Goal: Task Accomplishment & Management: Manage account settings

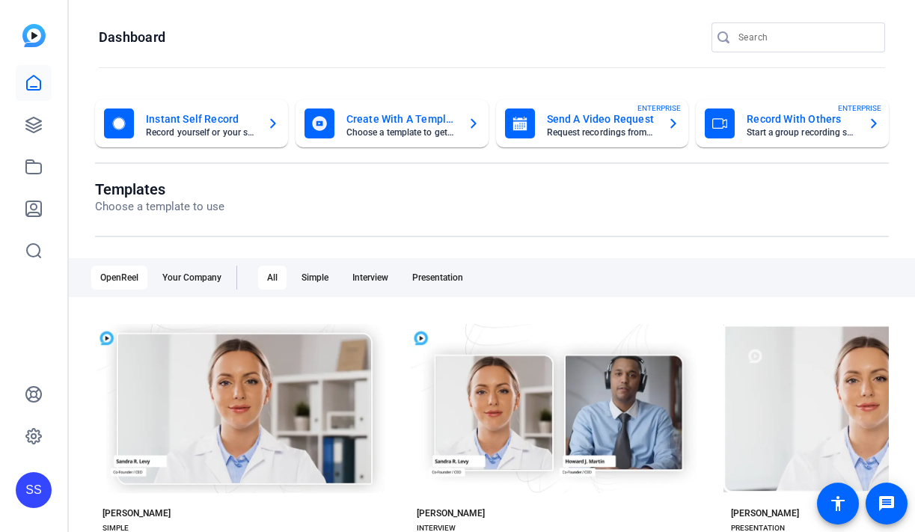
click at [39, 478] on div "SS" at bounding box center [34, 490] width 36 height 36
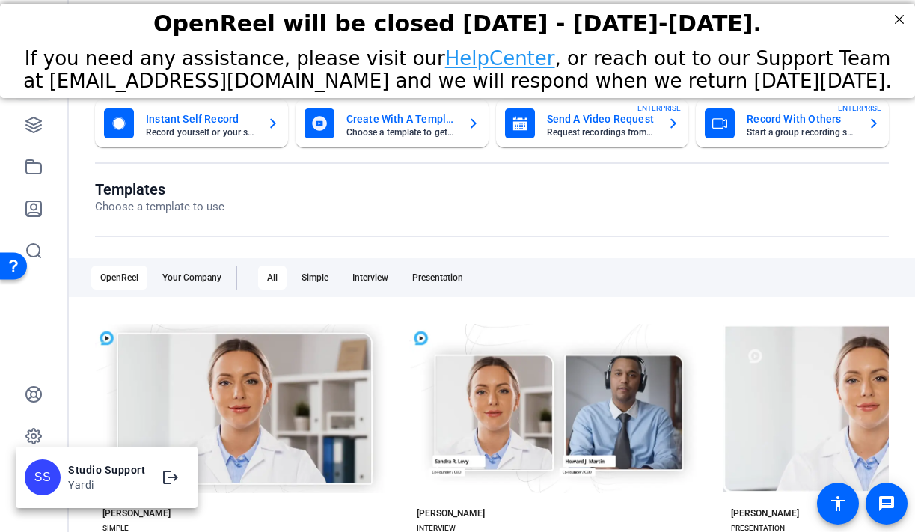
click at [43, 134] on div at bounding box center [457, 266] width 915 height 532
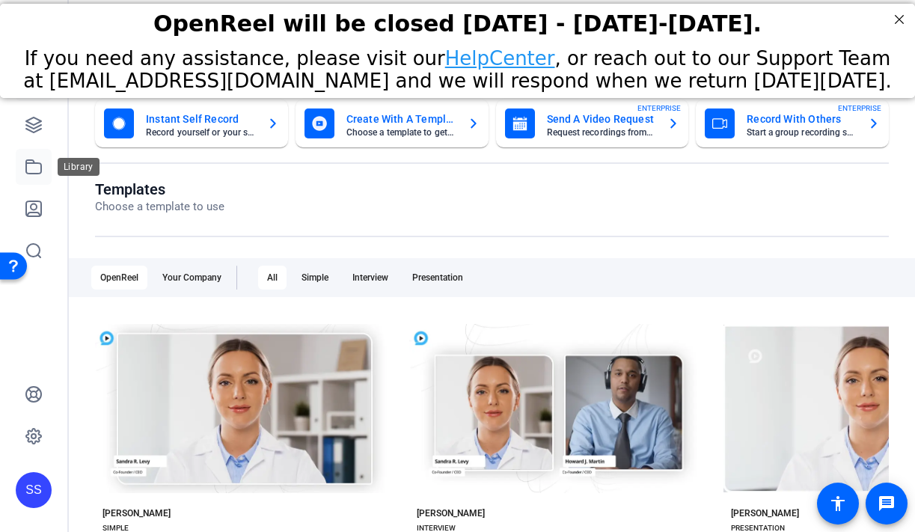
click at [47, 163] on link at bounding box center [34, 167] width 36 height 36
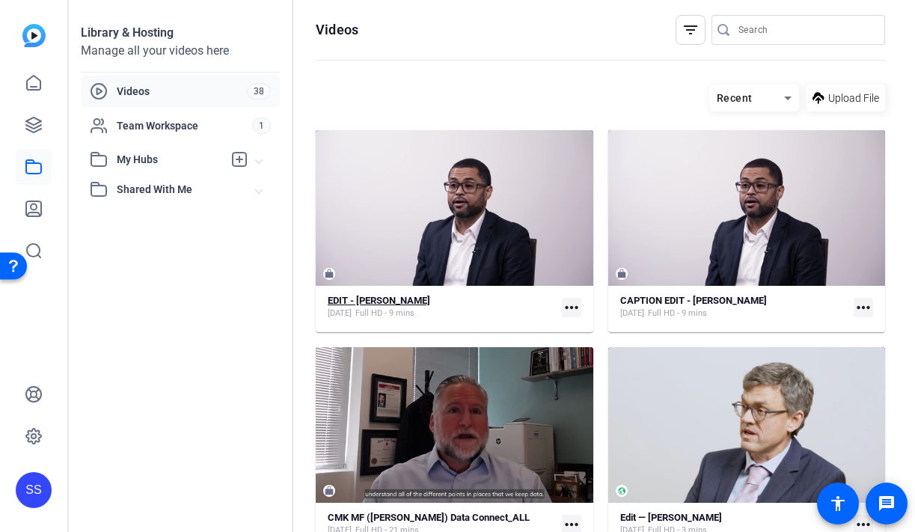
click at [468, 299] on div "EDIT - Pennrose Samuel Lopez Jul 24, 2025 Full HD - 9 mins" at bounding box center [442, 307] width 228 height 25
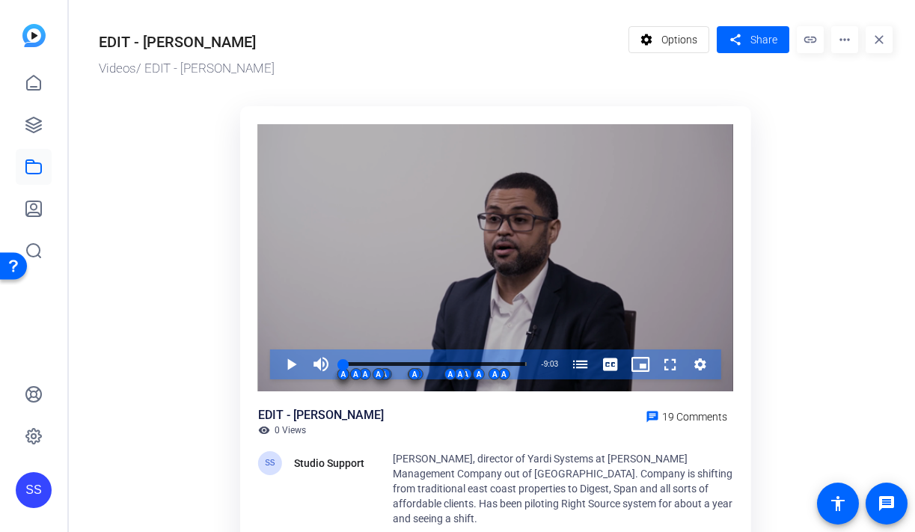
click at [328, 242] on div "Video Player" at bounding box center [495, 257] width 475 height 267
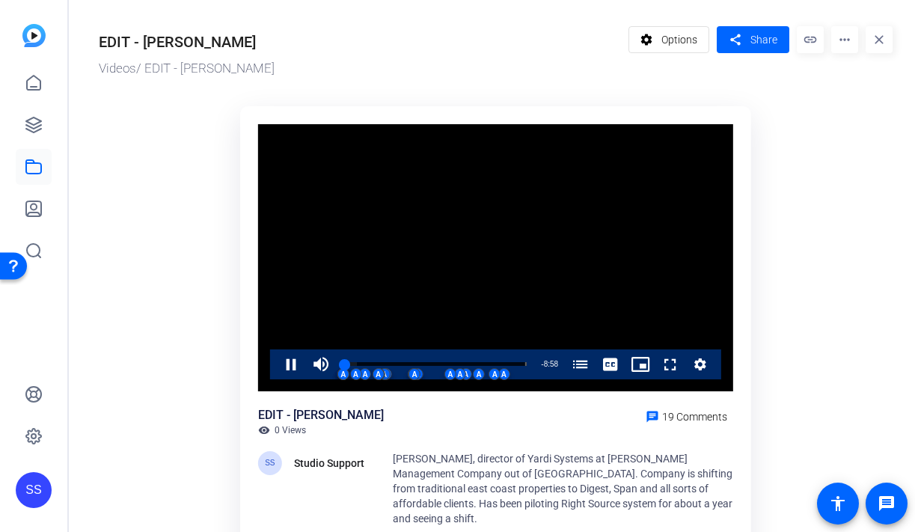
click at [540, 228] on video "Video Player" at bounding box center [495, 257] width 475 height 267
click at [684, 424] on span at bounding box center [687, 415] width 94 height 36
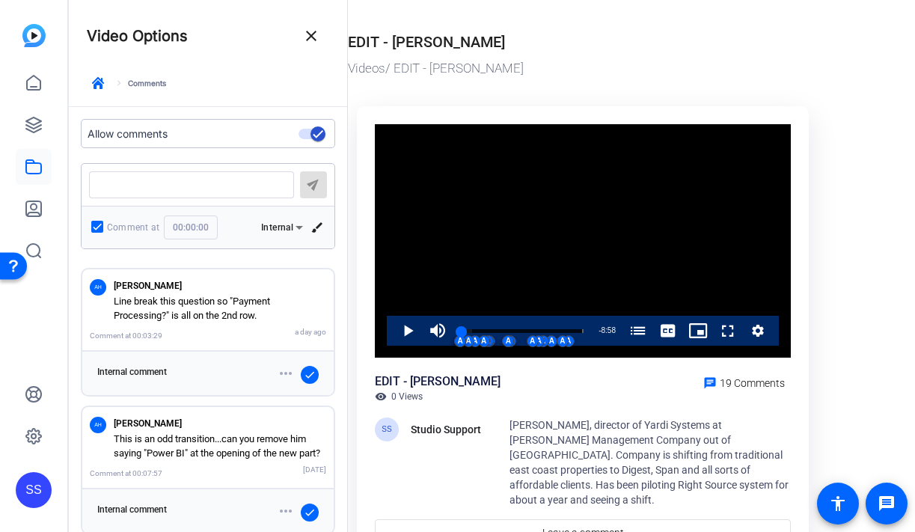
scroll to position [153, 0]
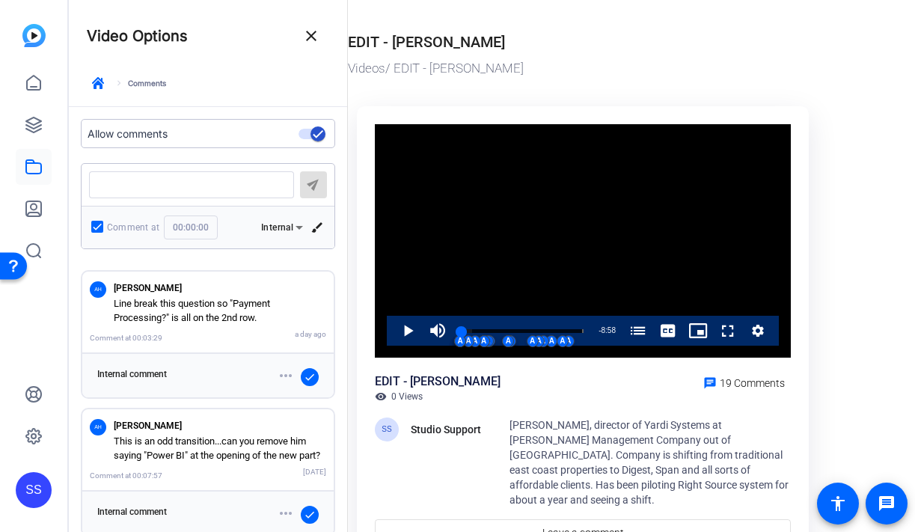
click at [271, 322] on p "Line break this question so "Payment Processing?" is all on the 2nd row." at bounding box center [220, 310] width 212 height 29
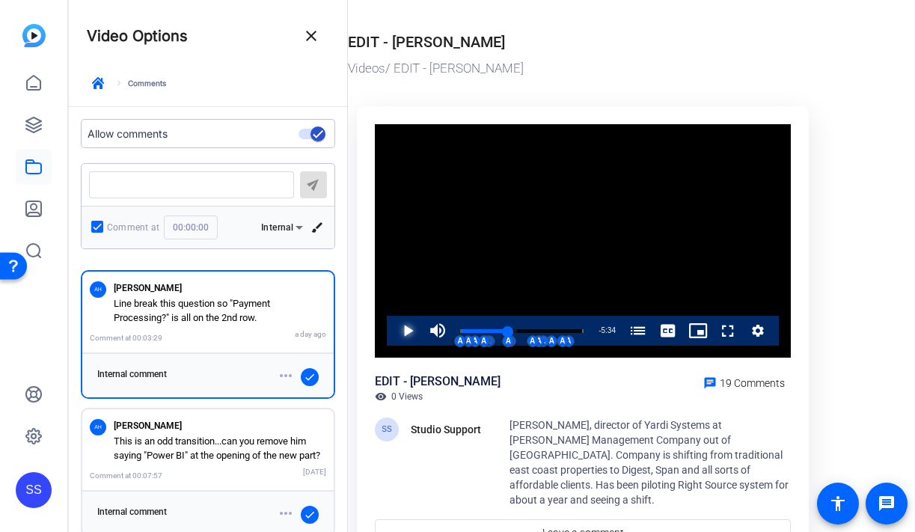
click at [393, 337] on span "Video Player" at bounding box center [393, 331] width 0 height 30
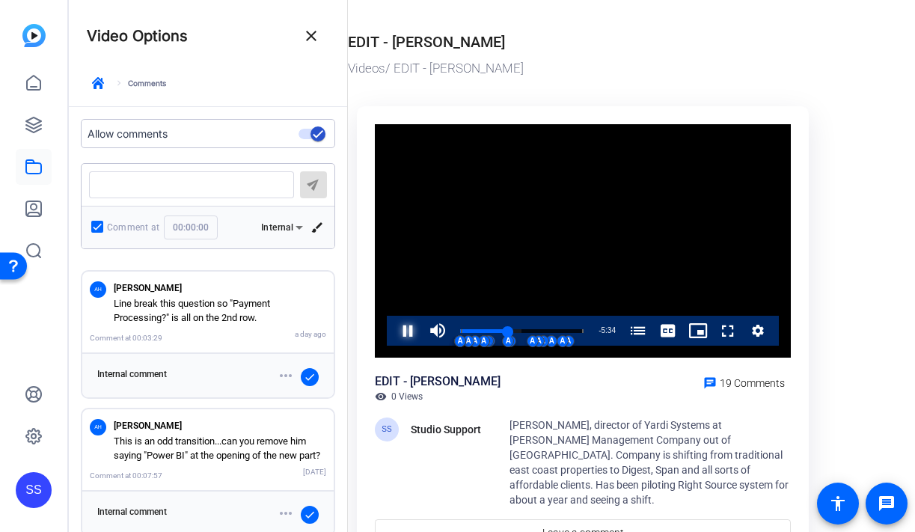
click at [393, 337] on span "Video Player" at bounding box center [393, 331] width 0 height 30
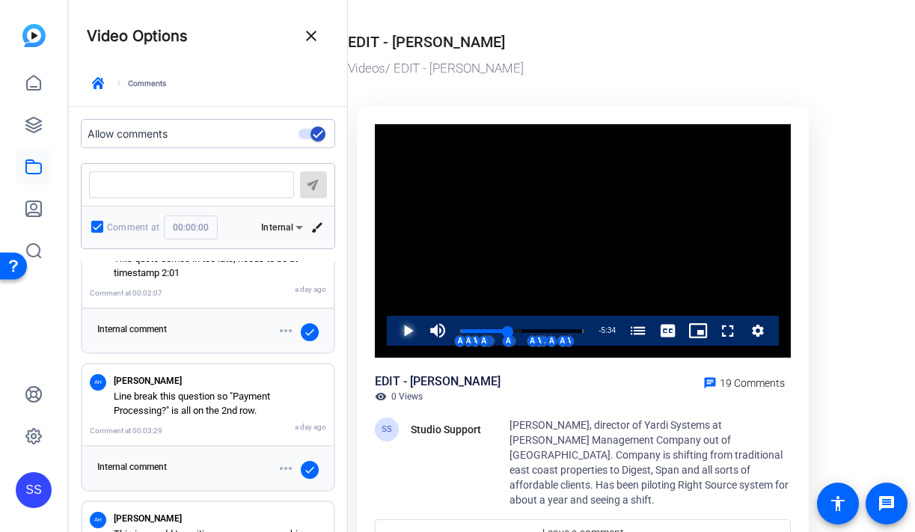
scroll to position [0, 0]
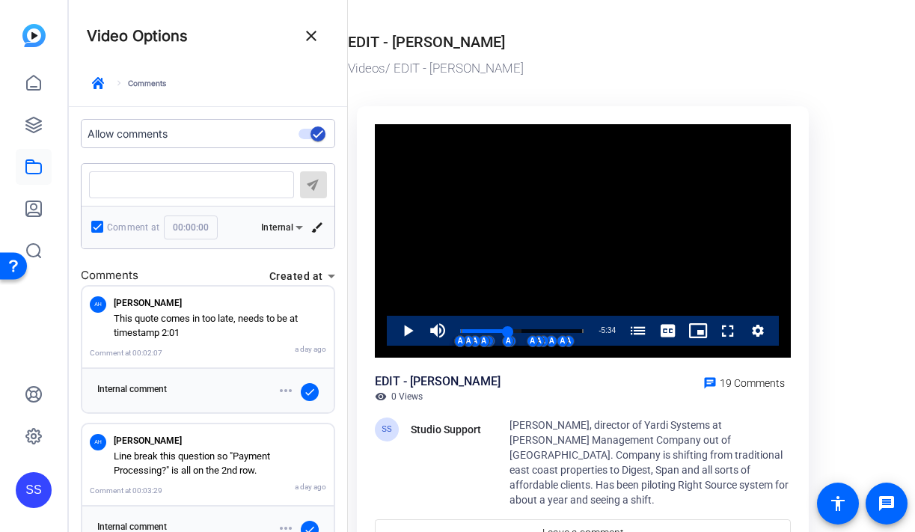
click at [258, 331] on p "This quote comes in too late, needs to be at timestamp 2:01" at bounding box center [220, 325] width 212 height 29
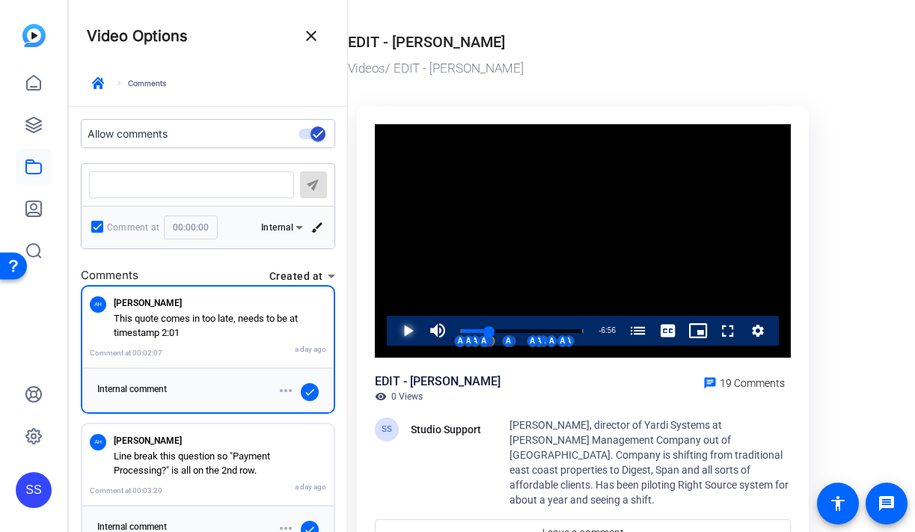
click at [393, 331] on span "Video Player" at bounding box center [393, 331] width 0 height 30
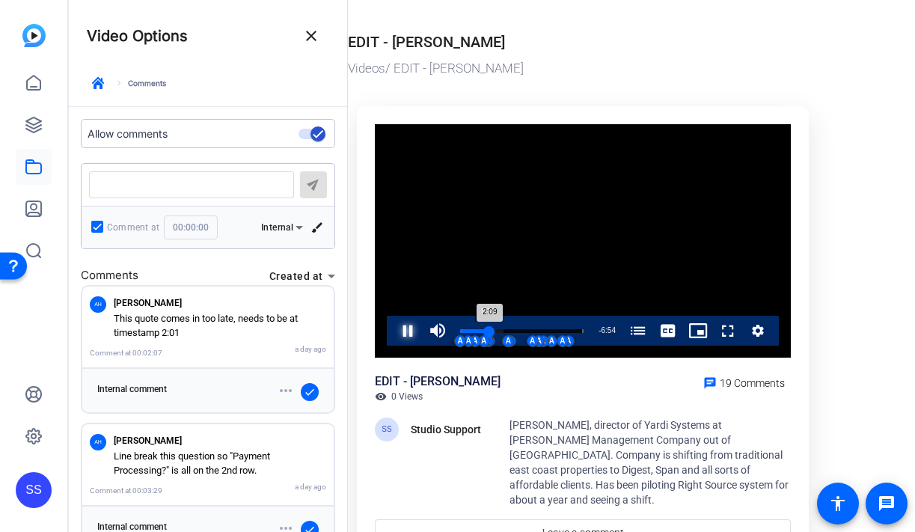
click at [486, 329] on div "2:09" at bounding box center [474, 331] width 29 height 4
click at [486, 329] on div "2:05" at bounding box center [474, 331] width 28 height 4
click at [393, 335] on span "Video Player" at bounding box center [393, 331] width 0 height 30
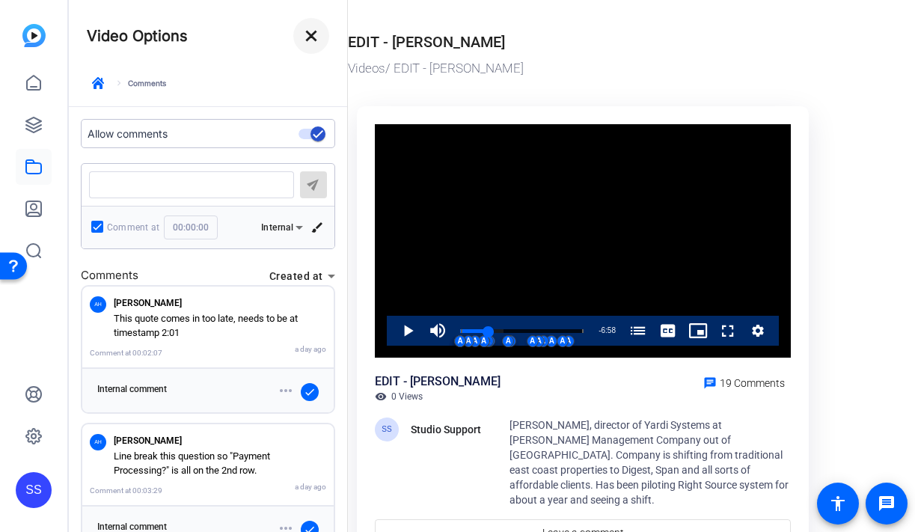
click at [308, 36] on mat-icon "close" at bounding box center [311, 36] width 18 height 18
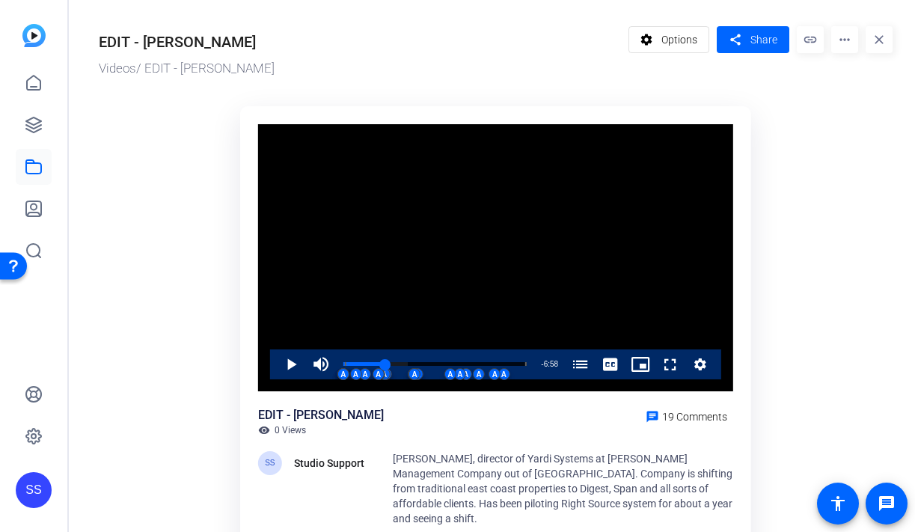
click at [28, 491] on div "SS" at bounding box center [34, 490] width 36 height 36
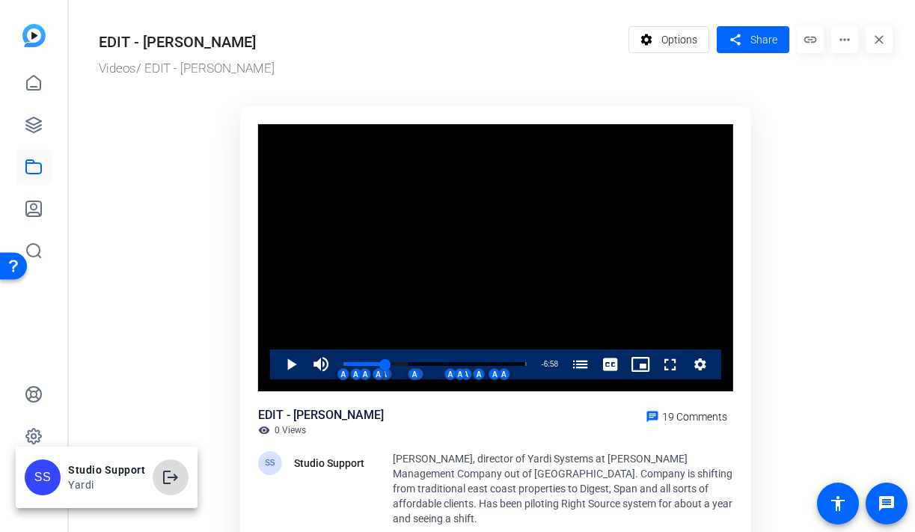
click at [164, 465] on span at bounding box center [171, 477] width 36 height 36
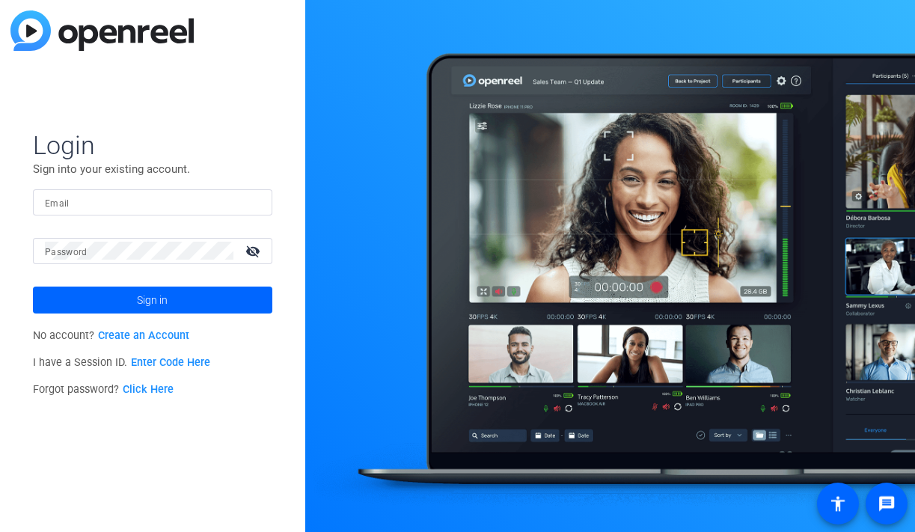
drag, startPoint x: 0, startPoint y: 0, endPoint x: 242, endPoint y: 200, distance: 314.1
click at [242, 200] on div at bounding box center [152, 202] width 215 height 26
click at [248, 199] on img at bounding box center [247, 202] width 10 height 18
type input "[EMAIL_ADDRESS][DOMAIN_NAME]"
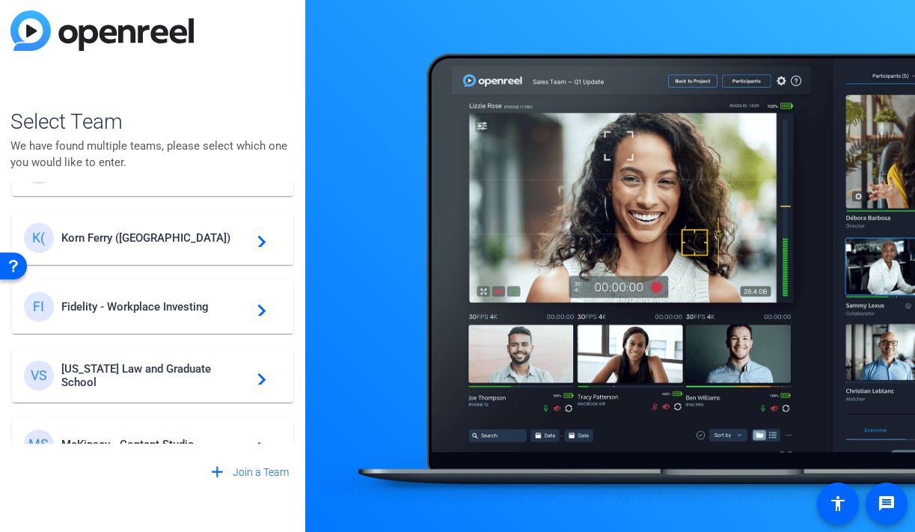
scroll to position [287, 0]
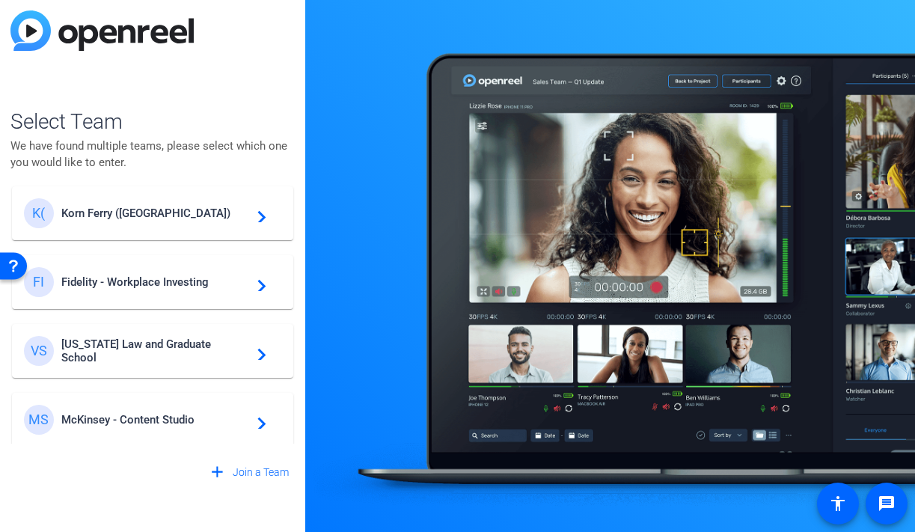
click at [157, 200] on div "K( Korn Ferry ([GEOGRAPHIC_DATA]) navigate_next" at bounding box center [152, 213] width 257 height 30
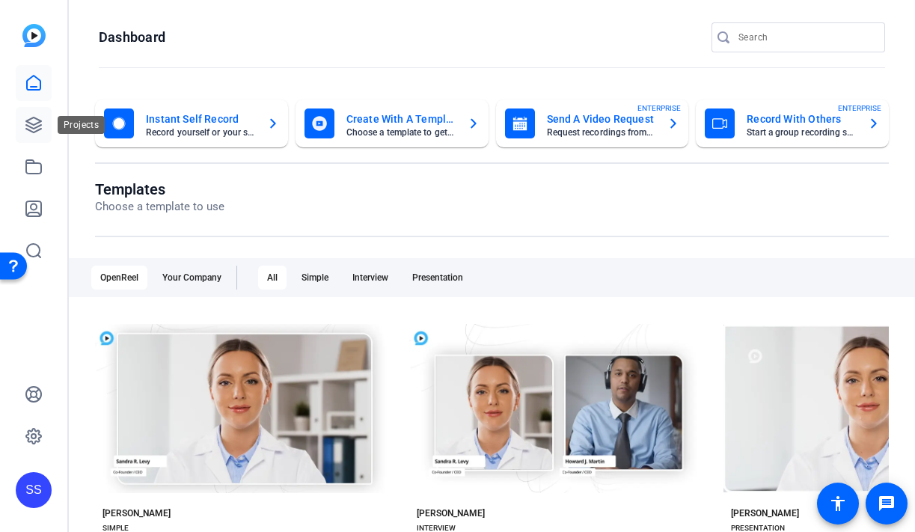
click at [36, 113] on link at bounding box center [34, 125] width 36 height 36
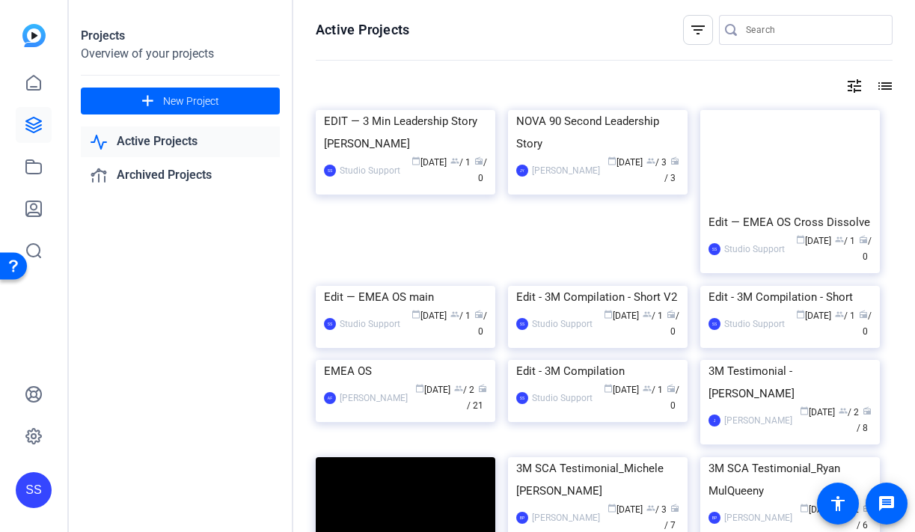
click at [37, 488] on div "SS" at bounding box center [34, 490] width 36 height 36
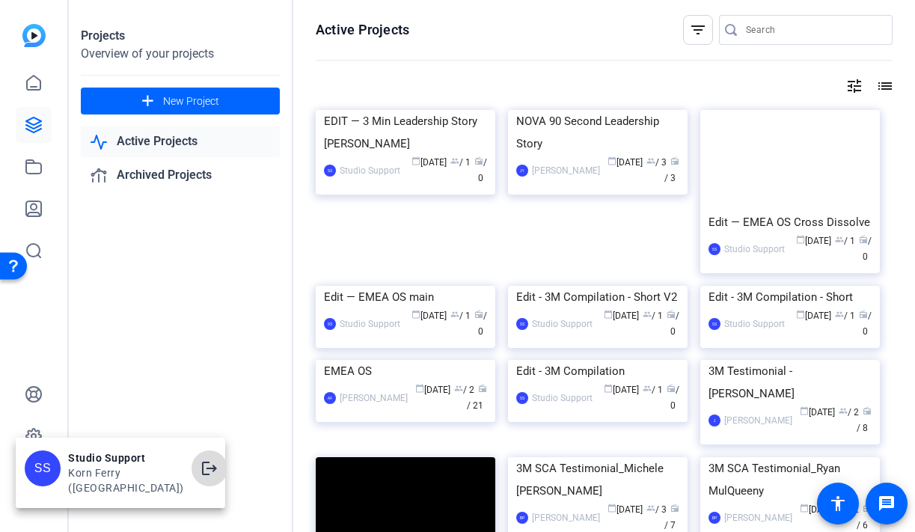
click at [192, 473] on span at bounding box center [210, 468] width 36 height 36
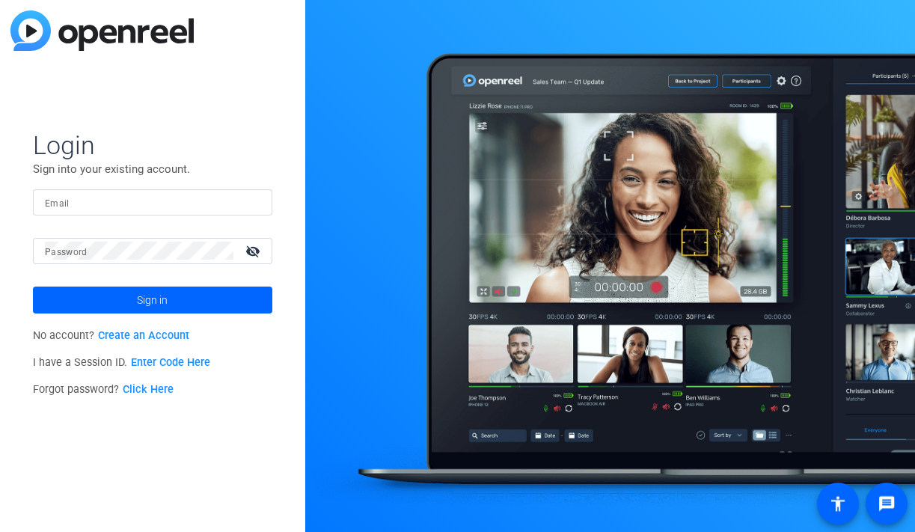
click at [216, 195] on input "Email" at bounding box center [152, 202] width 215 height 18
click at [246, 199] on img at bounding box center [247, 202] width 10 height 18
type input "studiosupport+2@openreel.com"
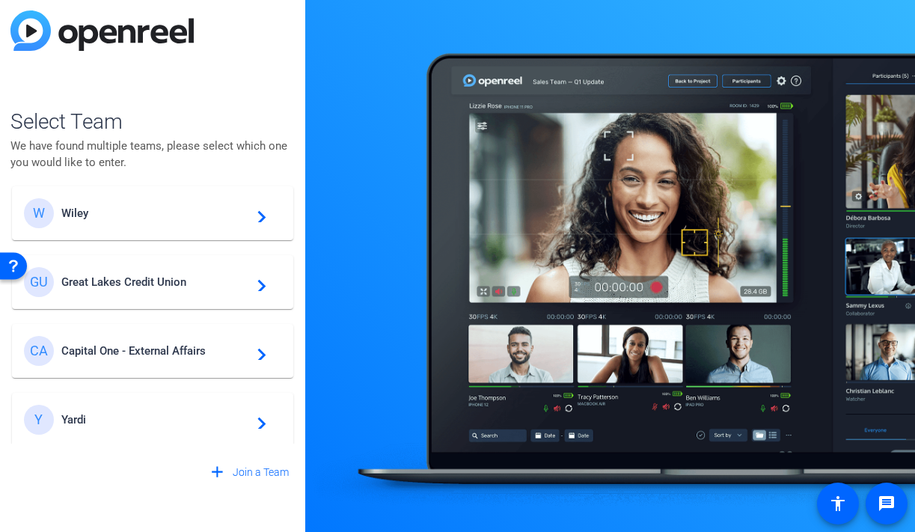
scroll to position [142, 0]
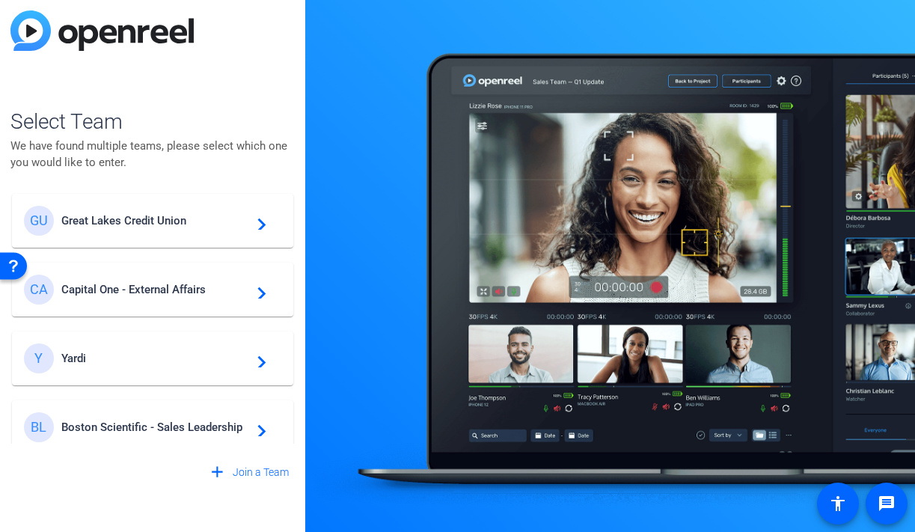
click at [149, 240] on mat-card-content "GU Great Lakes Credit Union navigate_next" at bounding box center [152, 221] width 281 height 54
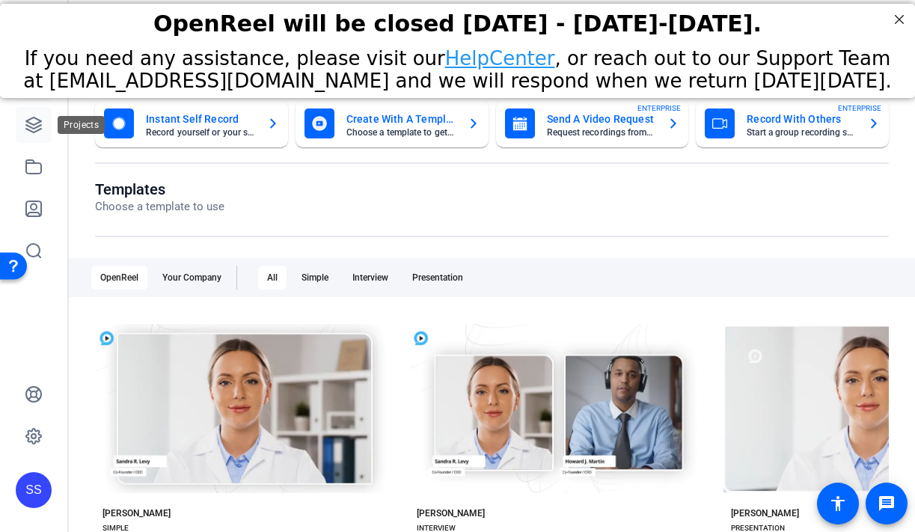
click at [40, 132] on icon at bounding box center [34, 125] width 18 height 18
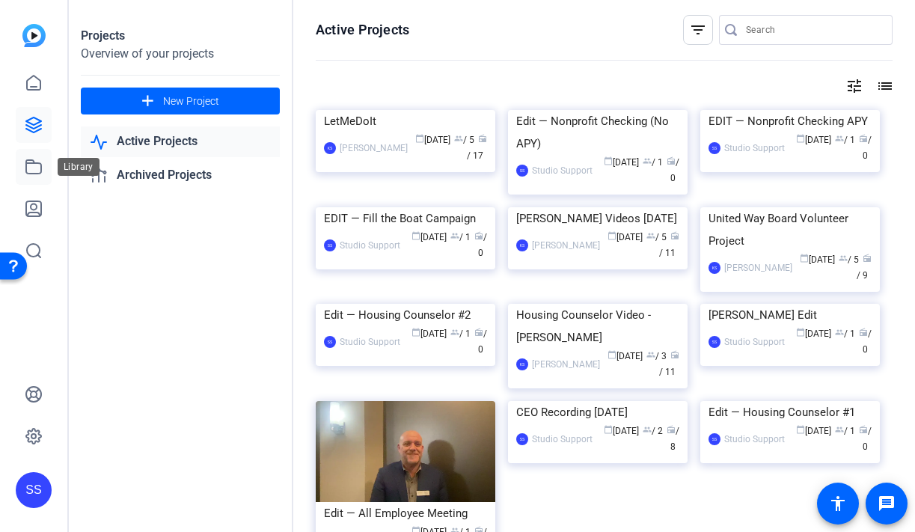
click at [33, 177] on link at bounding box center [34, 167] width 36 height 36
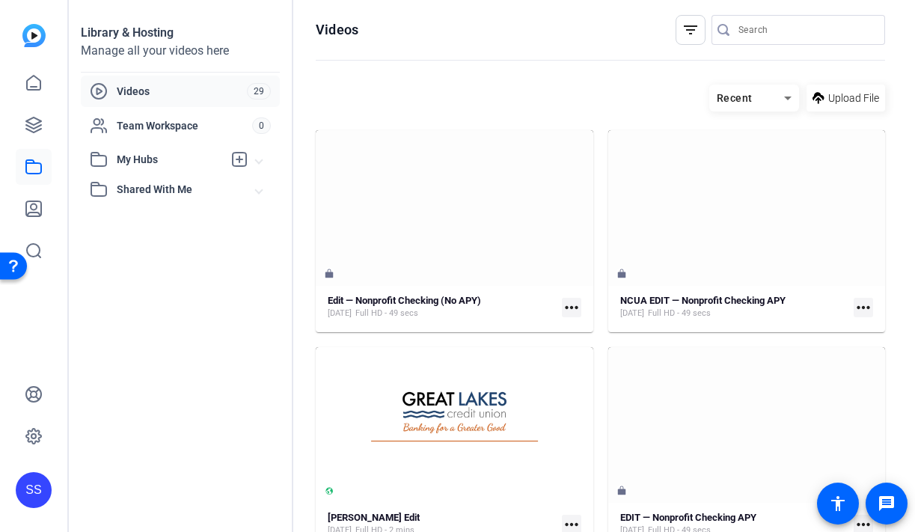
scroll to position [3, 0]
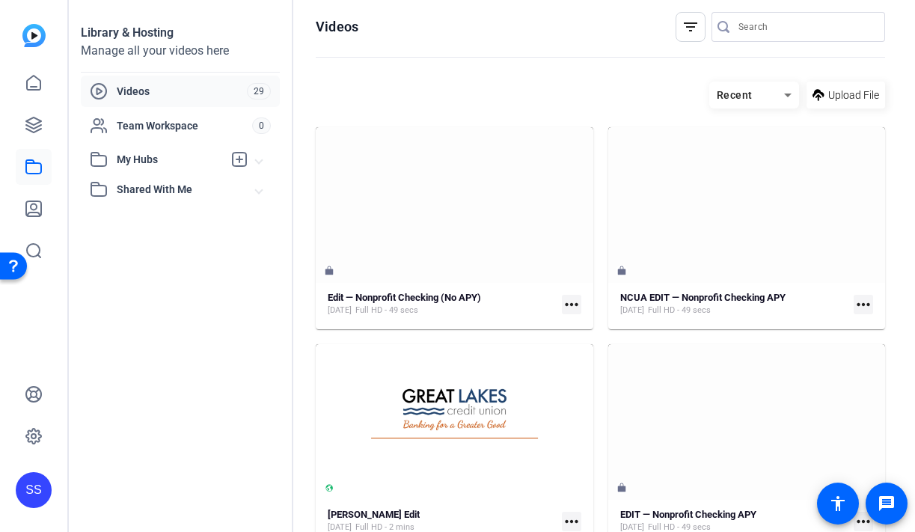
click at [41, 498] on div "SS" at bounding box center [34, 490] width 36 height 36
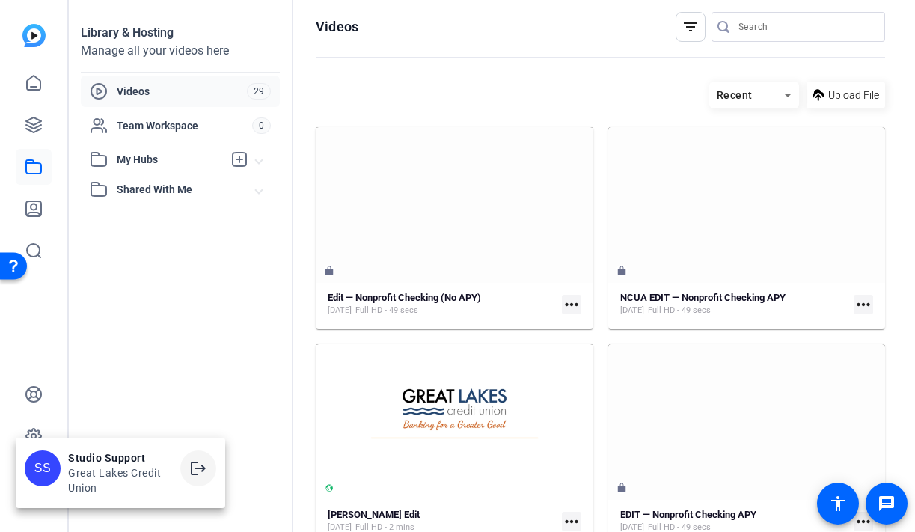
click at [204, 472] on mat-icon "logout" at bounding box center [198, 468] width 18 height 18
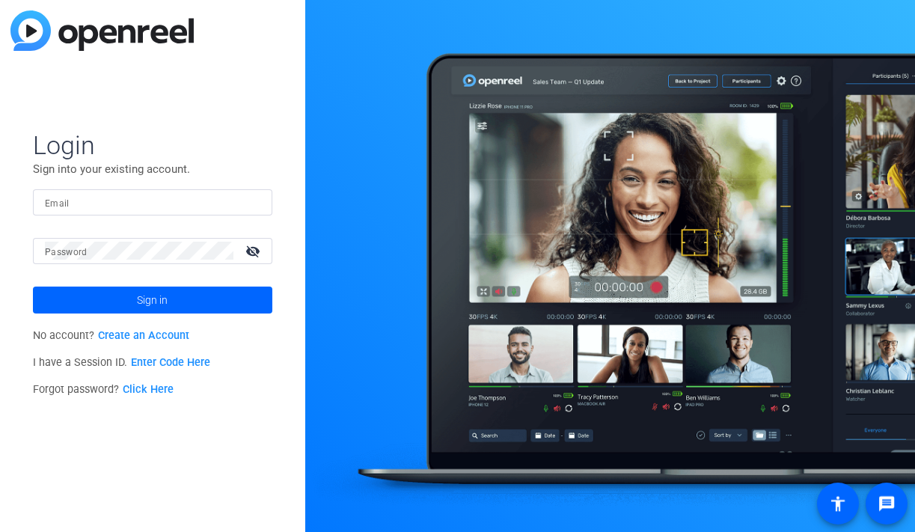
click at [221, 207] on input "Email" at bounding box center [152, 202] width 215 height 18
click at [250, 202] on img at bounding box center [247, 202] width 10 height 18
type input "[EMAIL_ADDRESS][DOMAIN_NAME]"
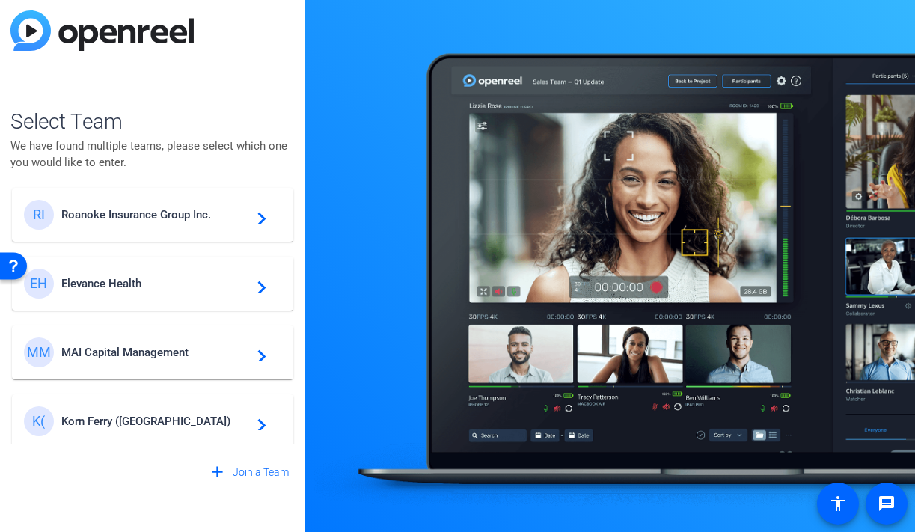
scroll to position [165, 0]
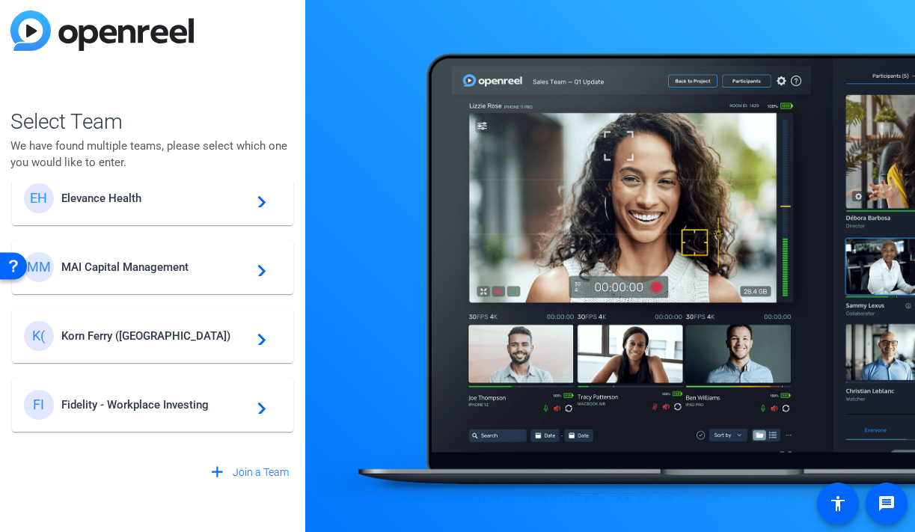
click at [159, 337] on span "Korn Ferry ([GEOGRAPHIC_DATA])" at bounding box center [154, 335] width 187 height 13
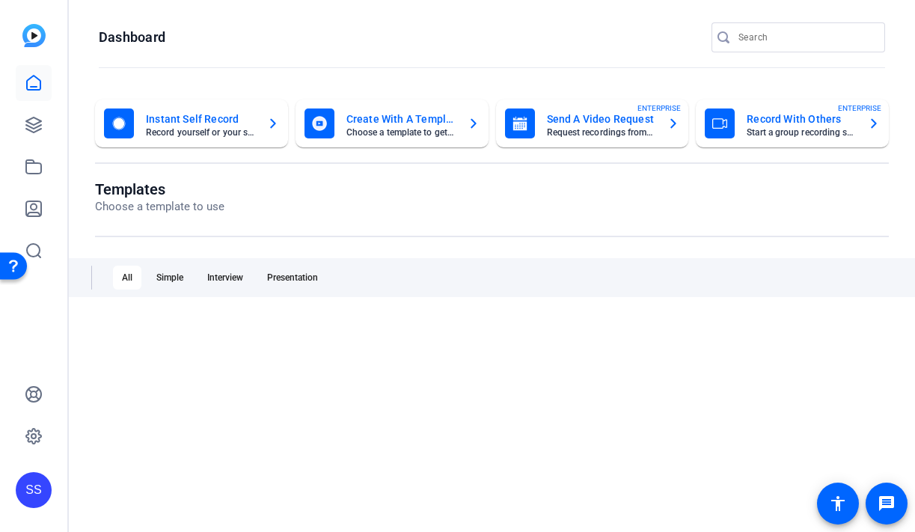
scroll to position [0, 0]
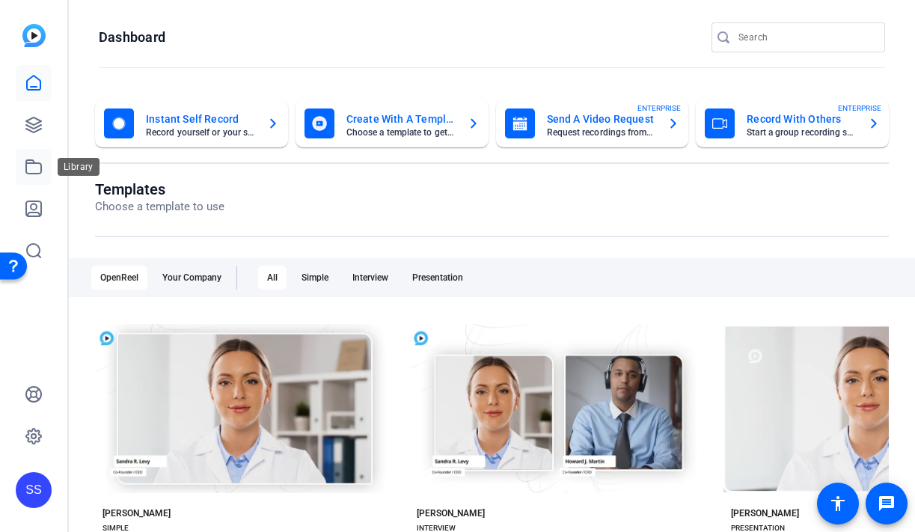
click at [29, 172] on icon at bounding box center [34, 167] width 18 height 18
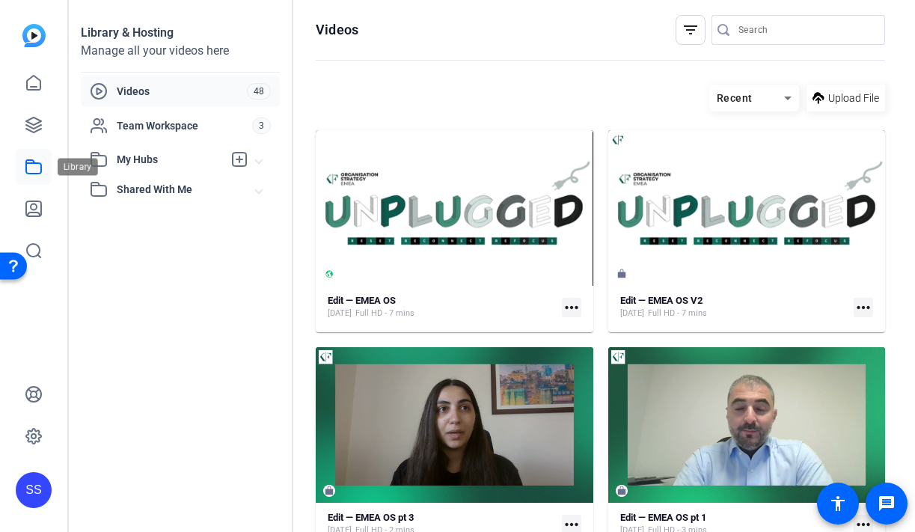
click at [37, 158] on icon at bounding box center [34, 167] width 18 height 18
click at [45, 493] on div "SS" at bounding box center [34, 490] width 36 height 36
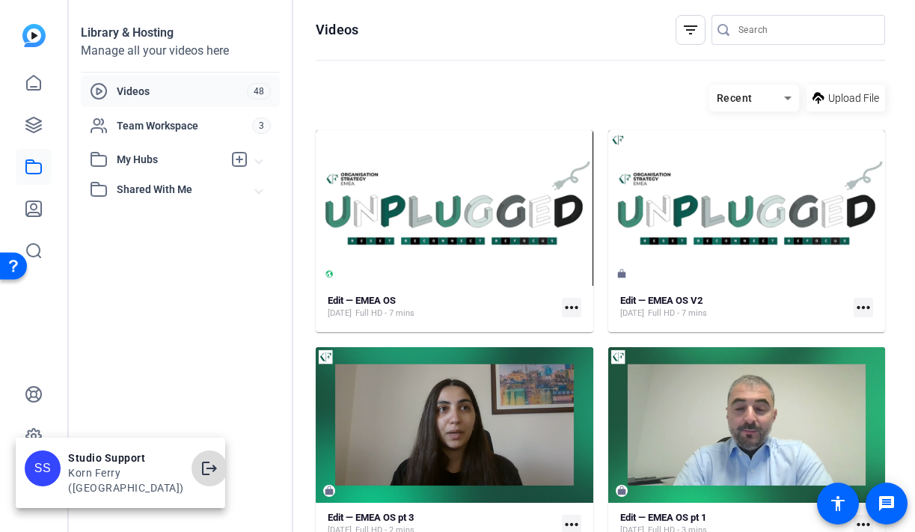
click at [201, 477] on mat-icon "logout" at bounding box center [210, 468] width 18 height 18
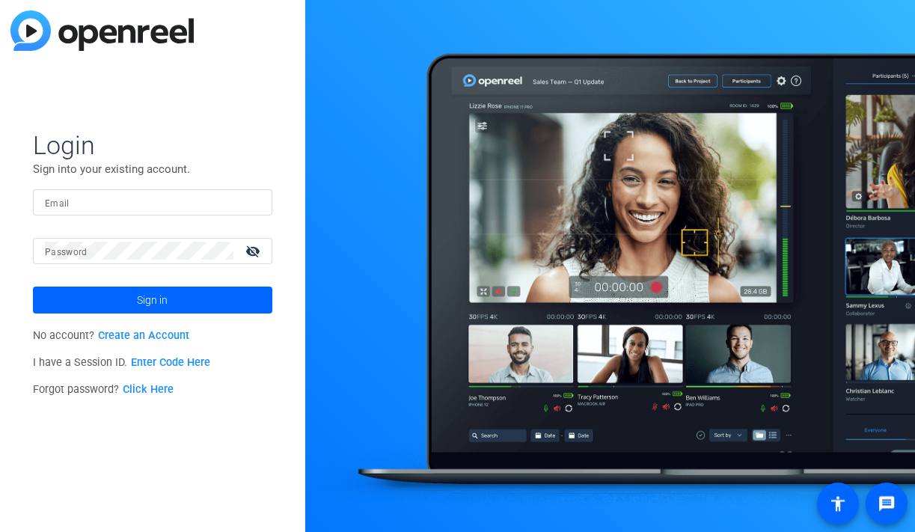
click at [139, 206] on input "Email" at bounding box center [152, 202] width 215 height 18
click at [245, 197] on img at bounding box center [247, 202] width 10 height 18
click at [217, 167] on p "Sign into your existing account." at bounding box center [152, 169] width 239 height 16
click at [221, 184] on form "Login Sign into your existing account. Email Password visibility_off Sign in" at bounding box center [152, 221] width 239 height 184
click at [226, 206] on input "Email" at bounding box center [152, 202] width 215 height 18
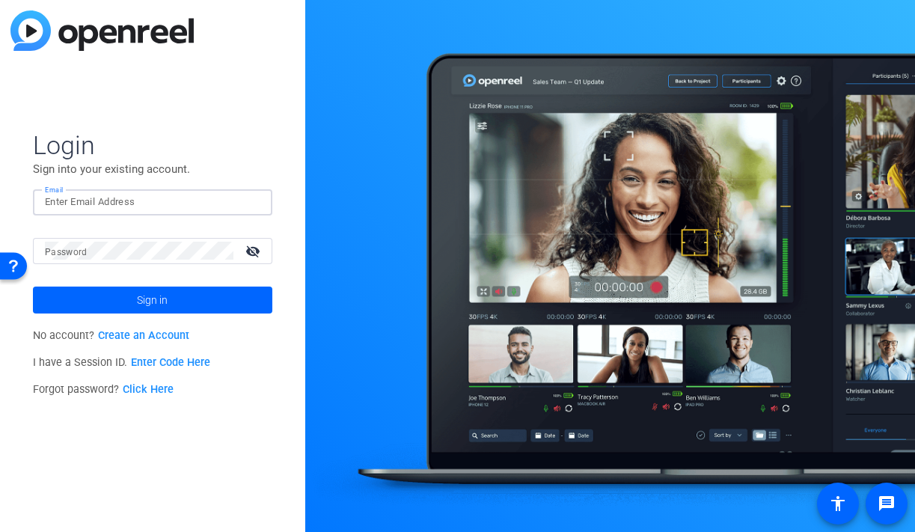
click at [249, 202] on img at bounding box center [247, 202] width 10 height 18
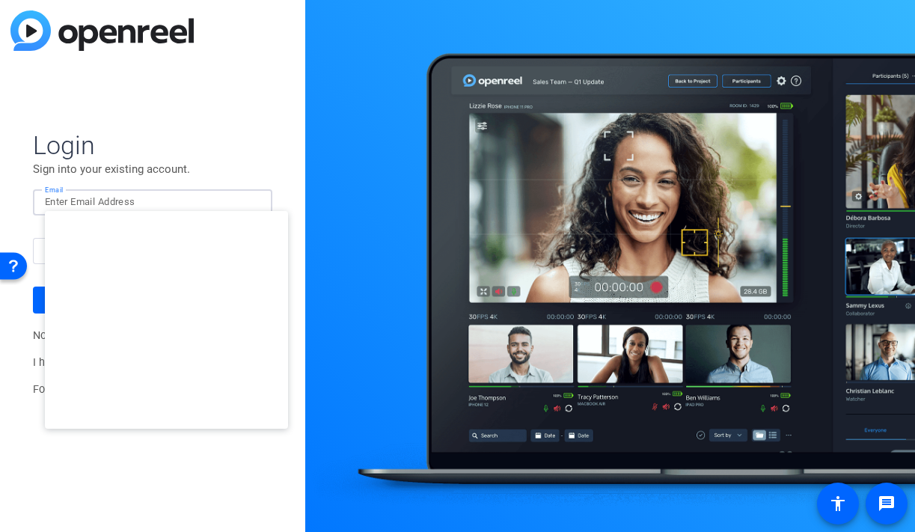
type input "studiosupport+2@openreel.com"
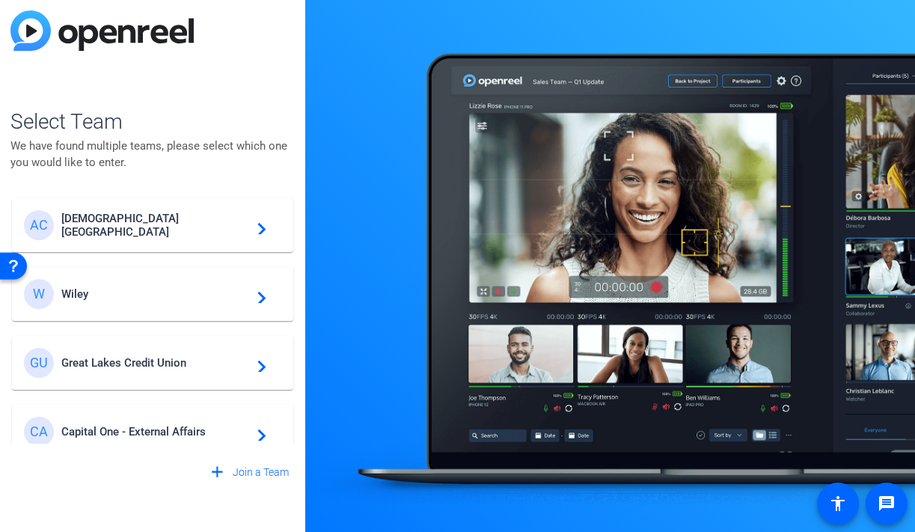
click at [132, 352] on div "GU Great Lakes Credit Union navigate_next" at bounding box center [152, 363] width 257 height 30
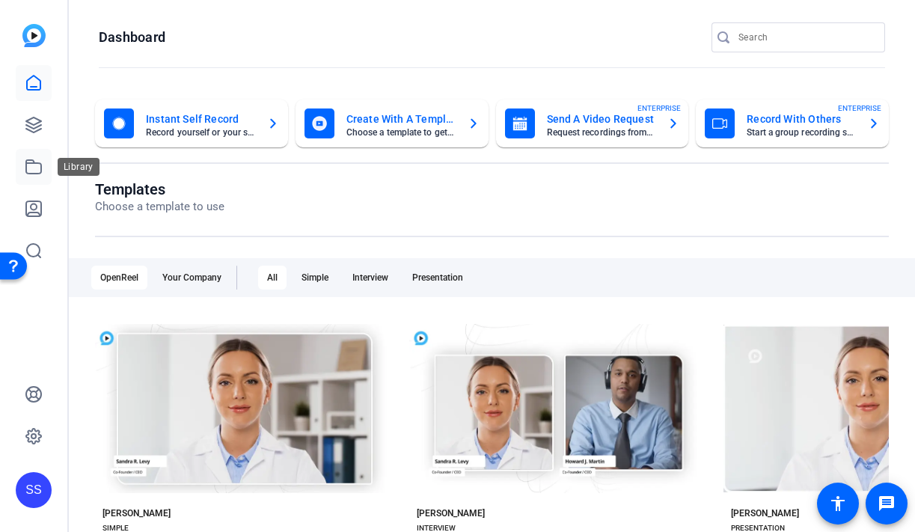
click at [34, 163] on icon at bounding box center [33, 166] width 15 height 13
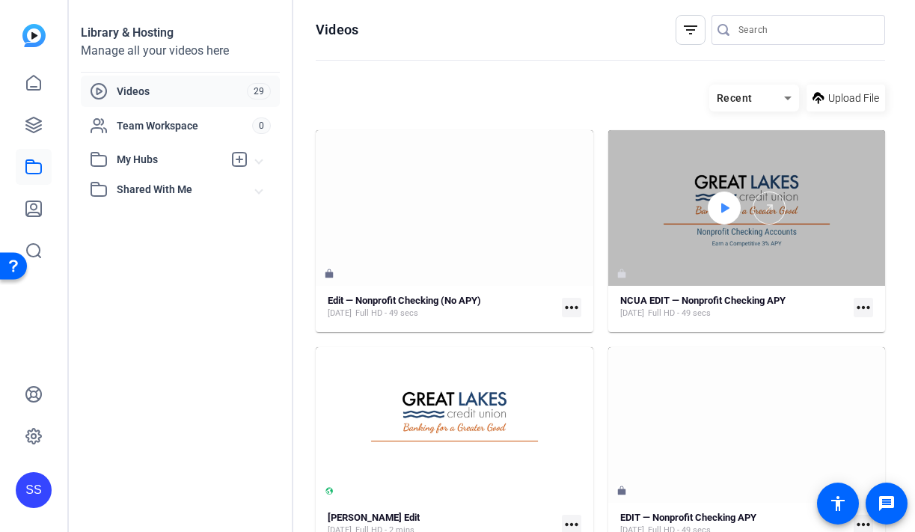
click at [735, 205] on div at bounding box center [724, 208] width 33 height 33
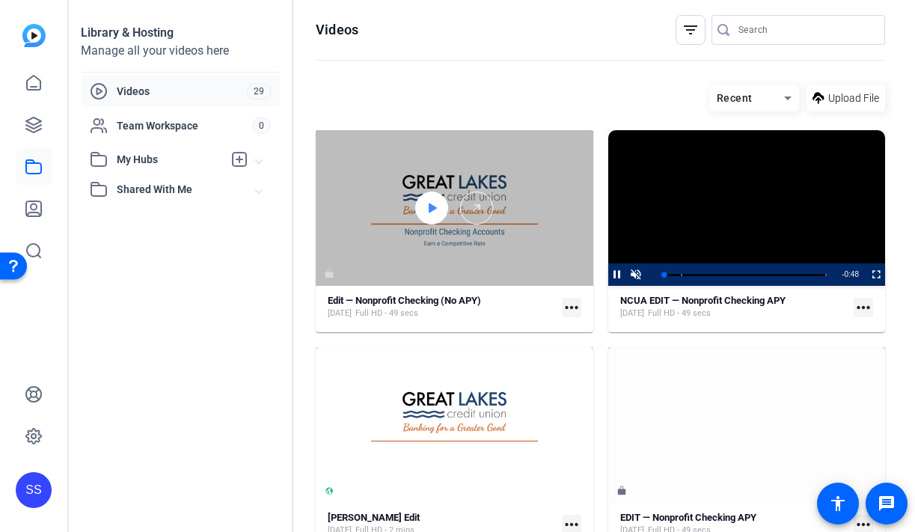
click at [429, 206] on icon at bounding box center [433, 209] width 8 height 10
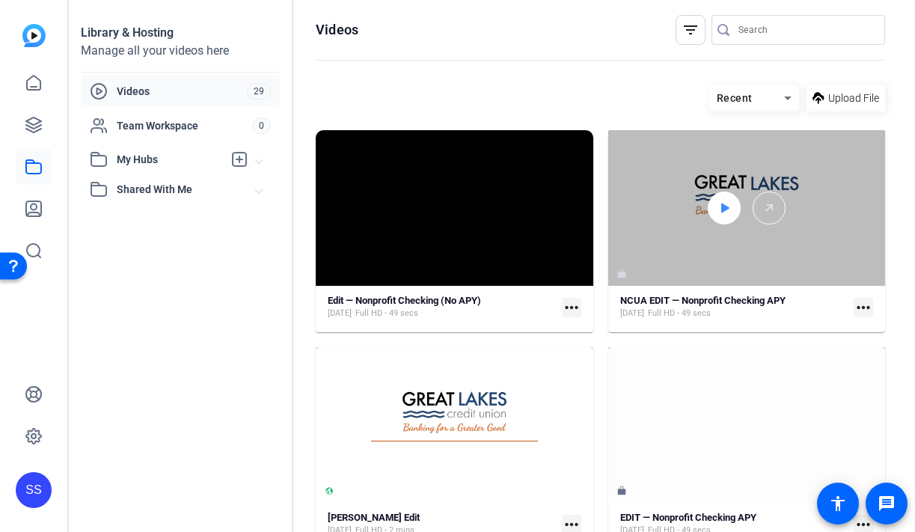
click at [718, 213] on icon at bounding box center [724, 208] width 12 height 18
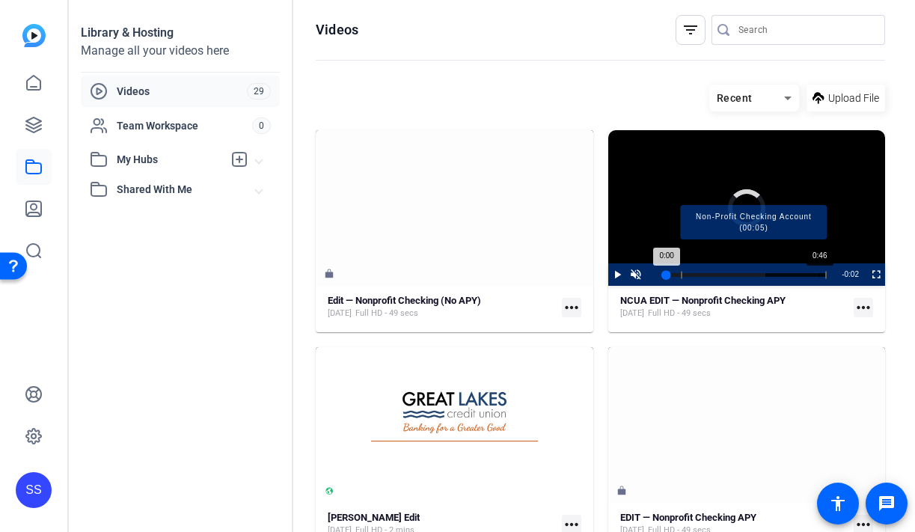
click at [819, 277] on div "Progress Bar" at bounding box center [754, 274] width 146 height 7
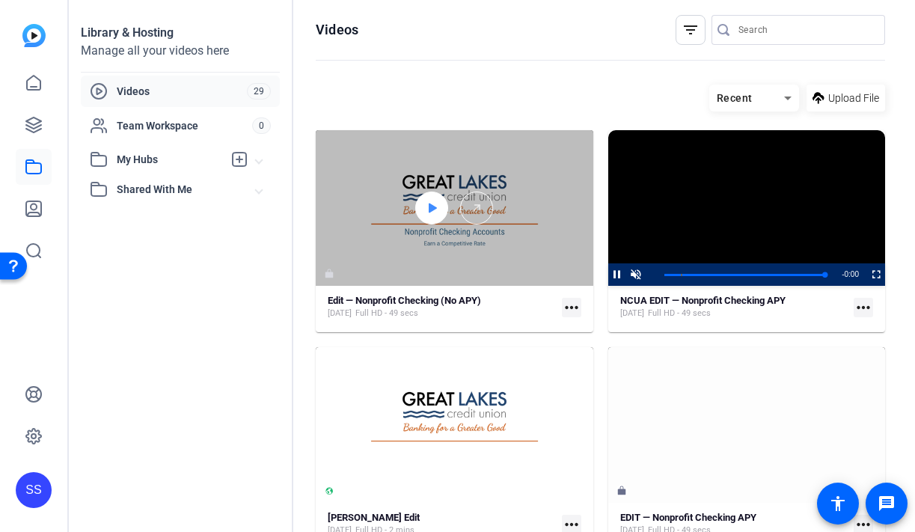
click at [439, 209] on div at bounding box center [431, 208] width 33 height 33
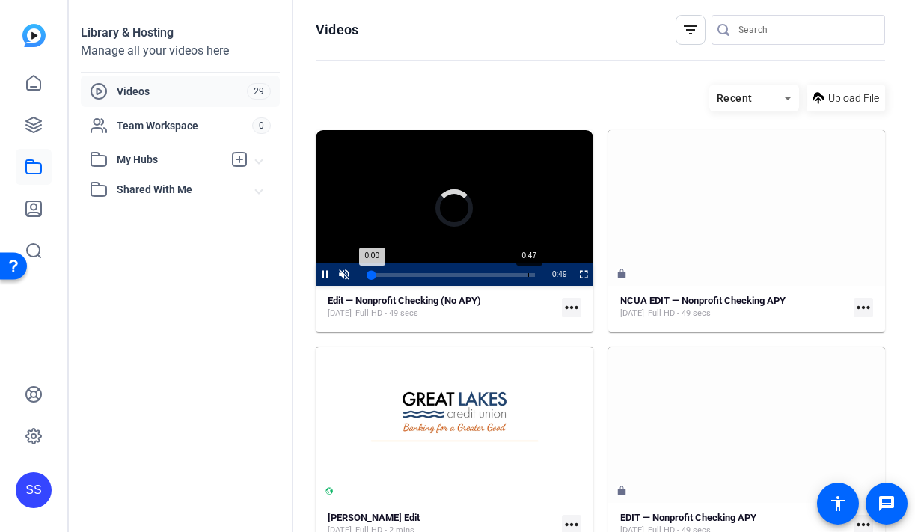
click at [528, 277] on div "Loaded : 0.00% 0:47 0:00" at bounding box center [453, 274] width 178 height 22
click at [533, 277] on div "0:49" at bounding box center [453, 275] width 162 height 4
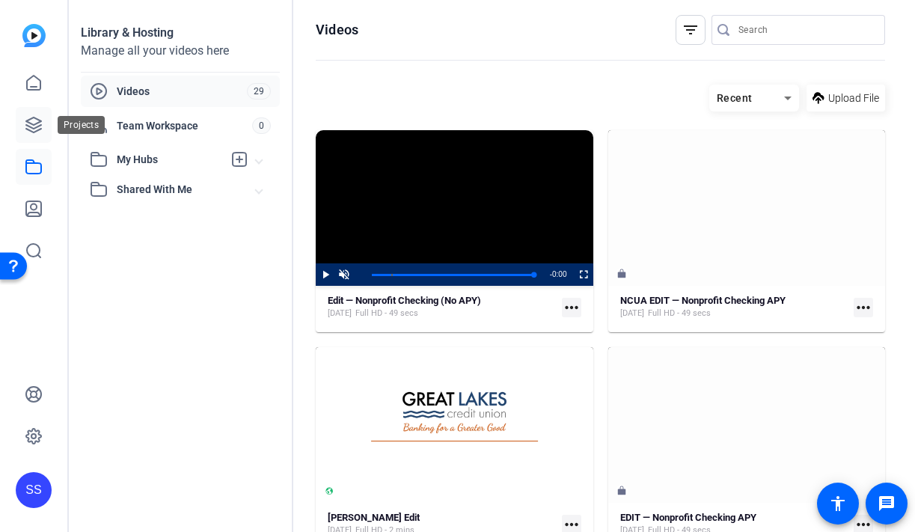
click at [37, 127] on icon at bounding box center [34, 125] width 18 height 18
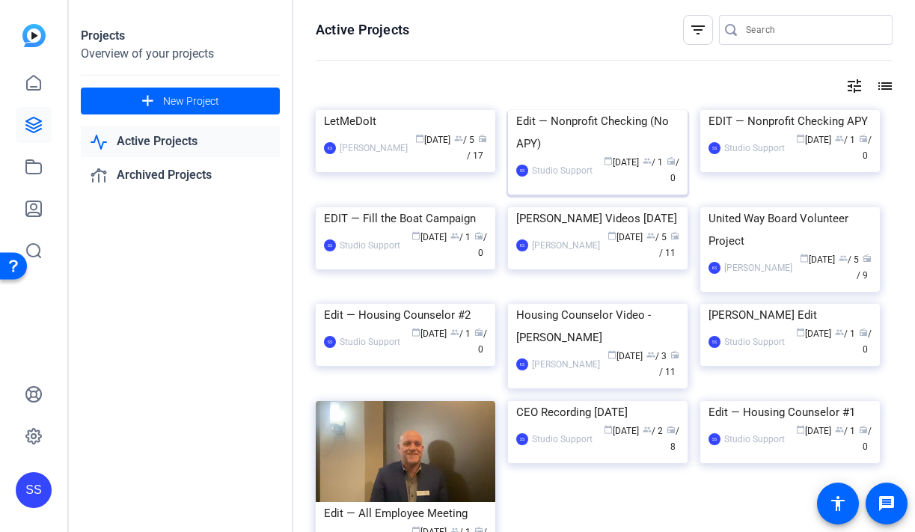
click at [590, 155] on div "Edit — Nonprofit Checking (No APY)" at bounding box center [597, 132] width 163 height 45
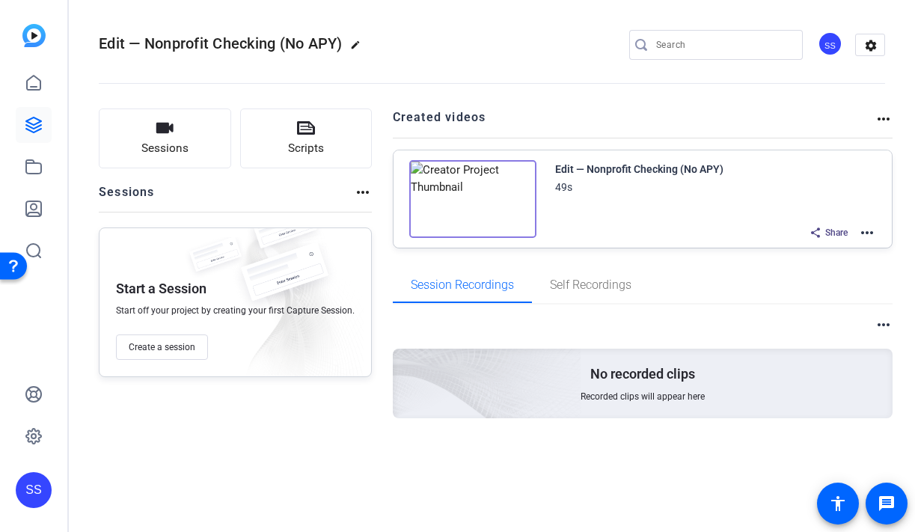
click at [867, 236] on mat-icon "more_horiz" at bounding box center [867, 233] width 18 height 18
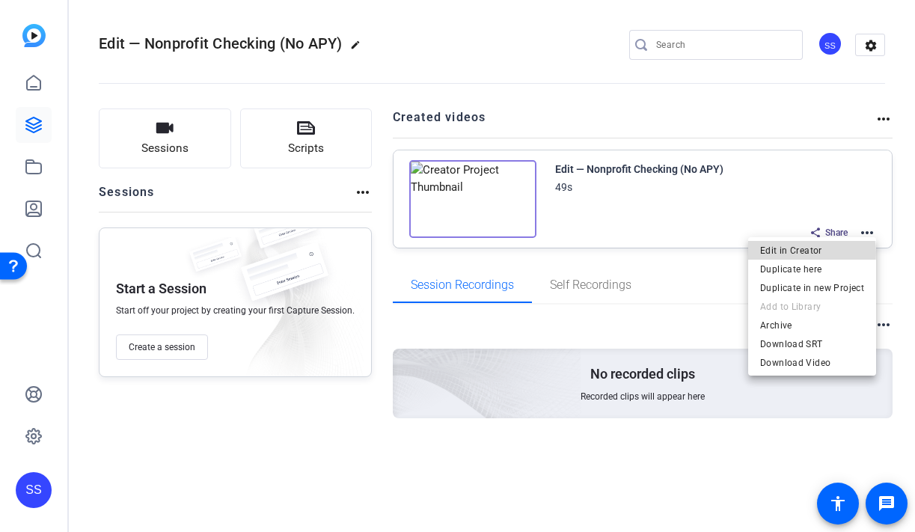
click at [802, 253] on span "Edit in Creator" at bounding box center [812, 251] width 104 height 18
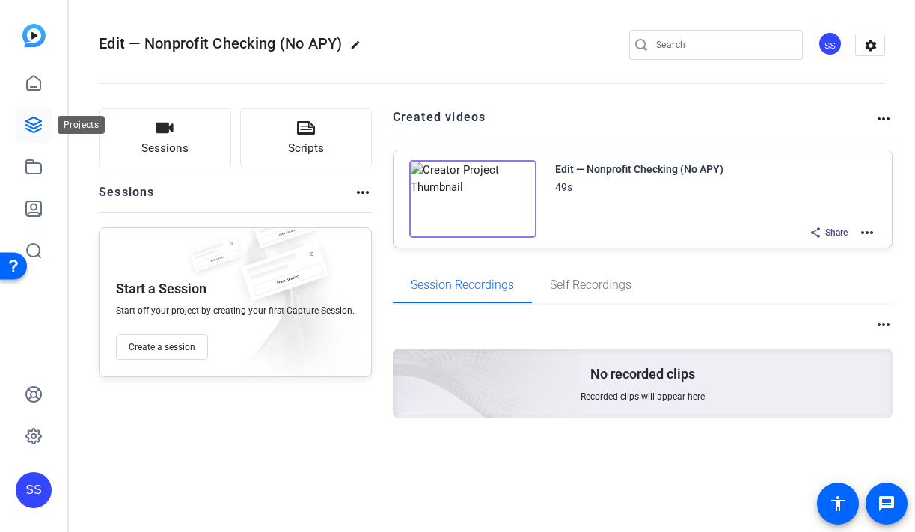
click at [39, 128] on icon at bounding box center [34, 125] width 18 height 18
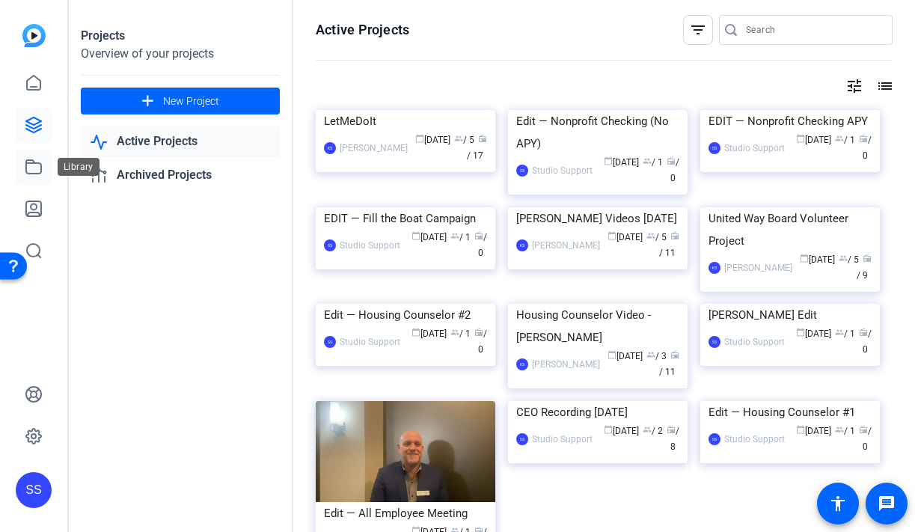
click at [25, 164] on icon at bounding box center [34, 167] width 18 height 18
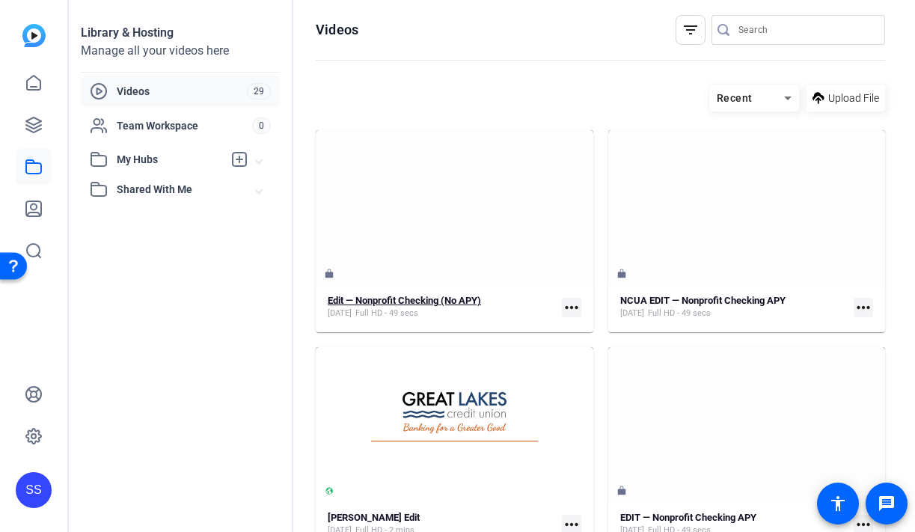
click at [382, 299] on strong "Edit — Nonprofit Checking (No APY)" at bounding box center [404, 300] width 153 height 11
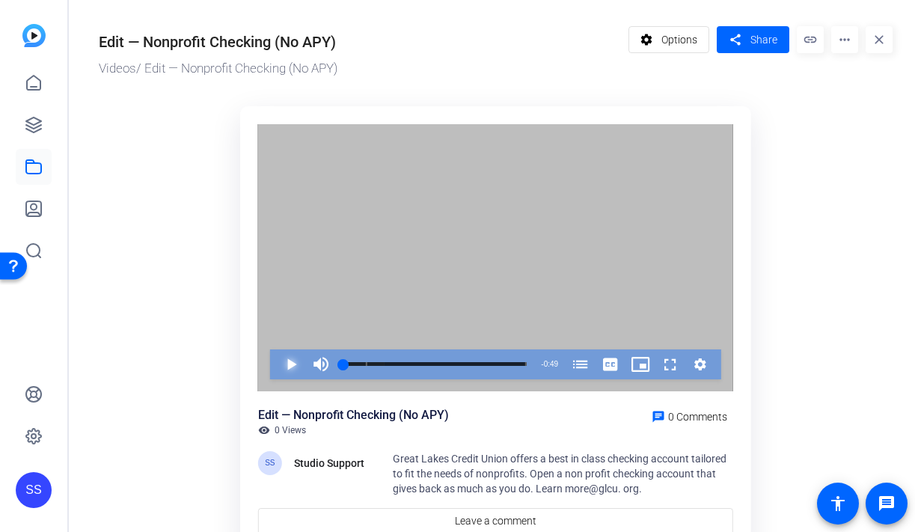
click at [276, 361] on span "Video Player" at bounding box center [276, 364] width 0 height 30
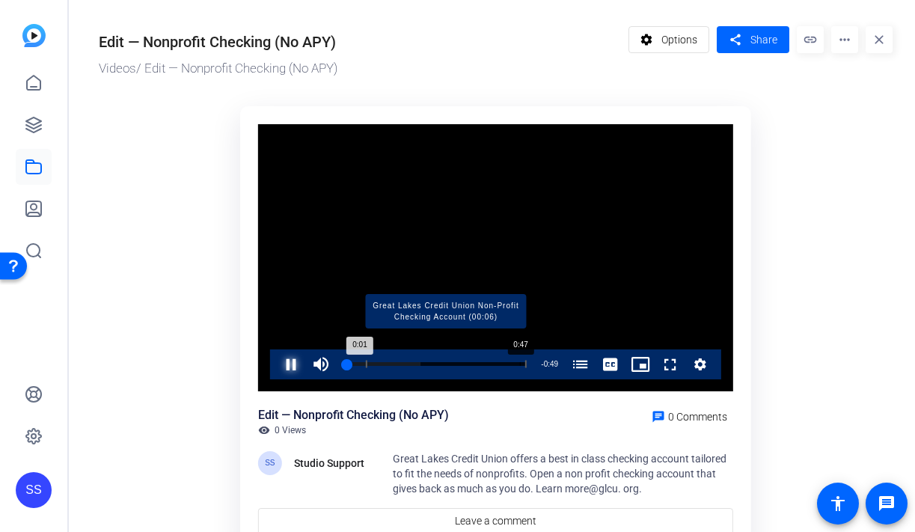
click at [519, 363] on div "Progress Bar" at bounding box center [446, 364] width 161 height 7
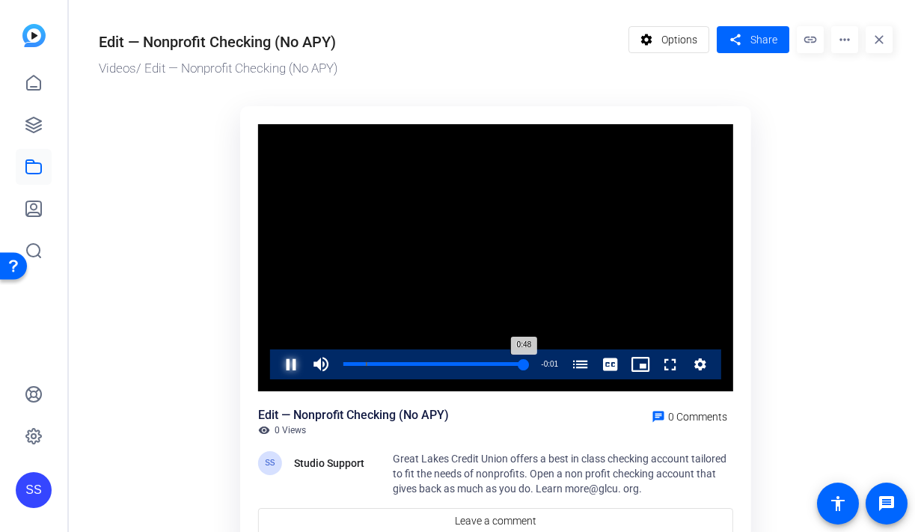
click at [521, 362] on div "0:48" at bounding box center [433, 364] width 180 height 4
click at [517, 362] on div "0:48" at bounding box center [432, 364] width 179 height 4
click at [276, 365] on span "Video Player" at bounding box center [276, 364] width 0 height 30
drag, startPoint x: 34, startPoint y: 159, endPoint x: 511, endPoint y: 0, distance: 503.2
click at [0, 0] on div "SS" at bounding box center [33, 266] width 67 height 532
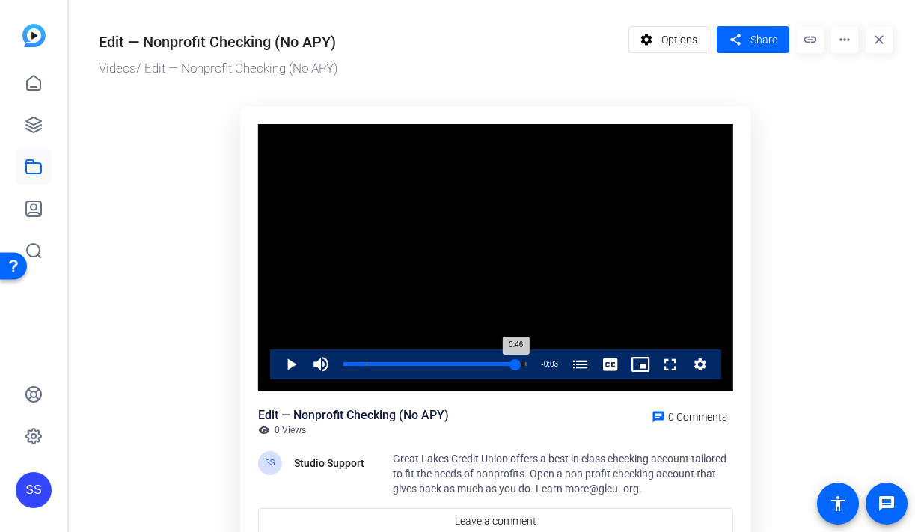
click at [515, 364] on div "0:46" at bounding box center [429, 364] width 173 height 4
drag, startPoint x: 515, startPoint y: 364, endPoint x: 507, endPoint y: 364, distance: 9.0
click at [507, 364] on div "0:44" at bounding box center [424, 364] width 163 height 4
click at [423, 251] on video "Video Player" at bounding box center [495, 257] width 475 height 267
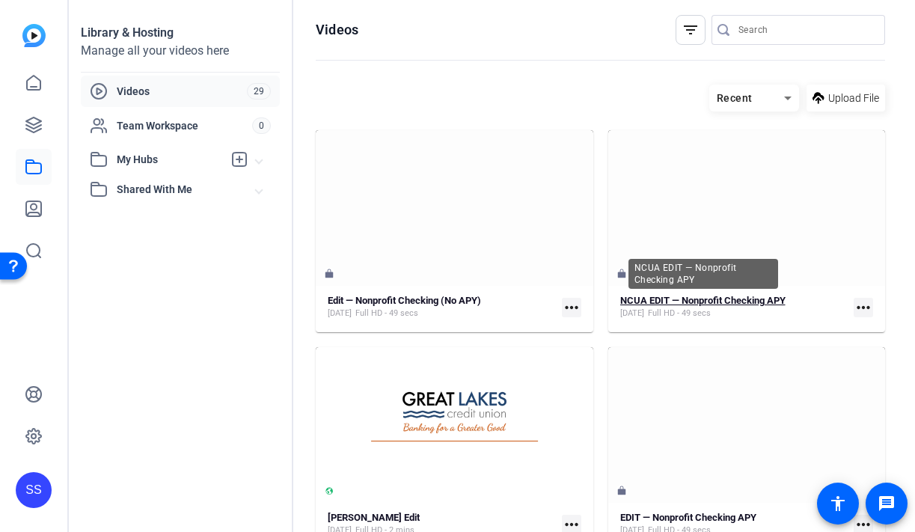
click at [741, 306] on strong "NCUA EDIT — Nonprofit Checking APY" at bounding box center [702, 300] width 165 height 11
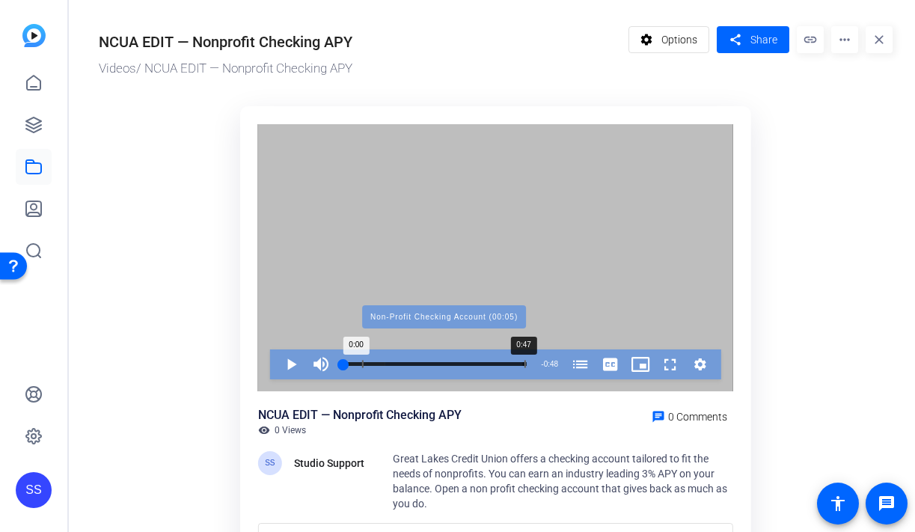
click at [521, 365] on div "Progress Bar" at bounding box center [444, 364] width 164 height 7
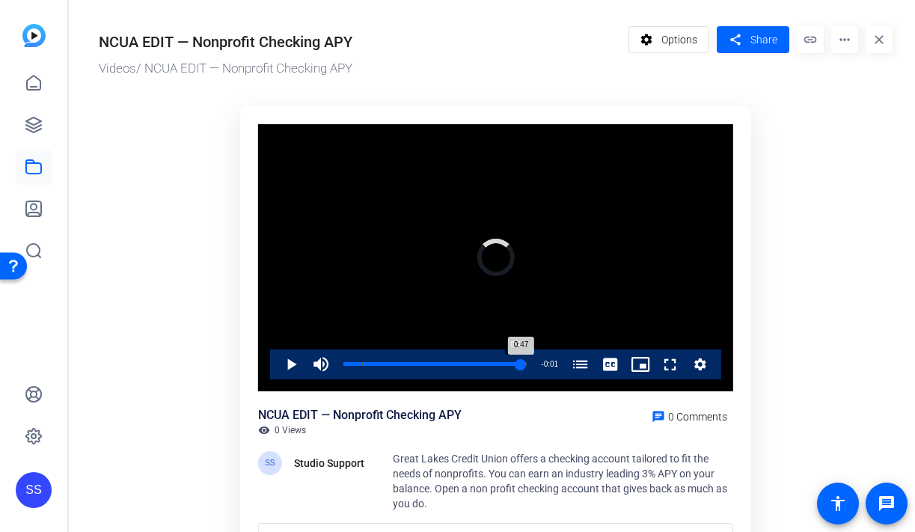
click at [516, 364] on div "0:47" at bounding box center [431, 364] width 177 height 4
click at [276, 361] on span "Video Player" at bounding box center [276, 364] width 0 height 30
drag, startPoint x: 526, startPoint y: 365, endPoint x: 501, endPoint y: 365, distance: 24.7
click at [501, 365] on div "0:42" at bounding box center [422, 364] width 159 height 4
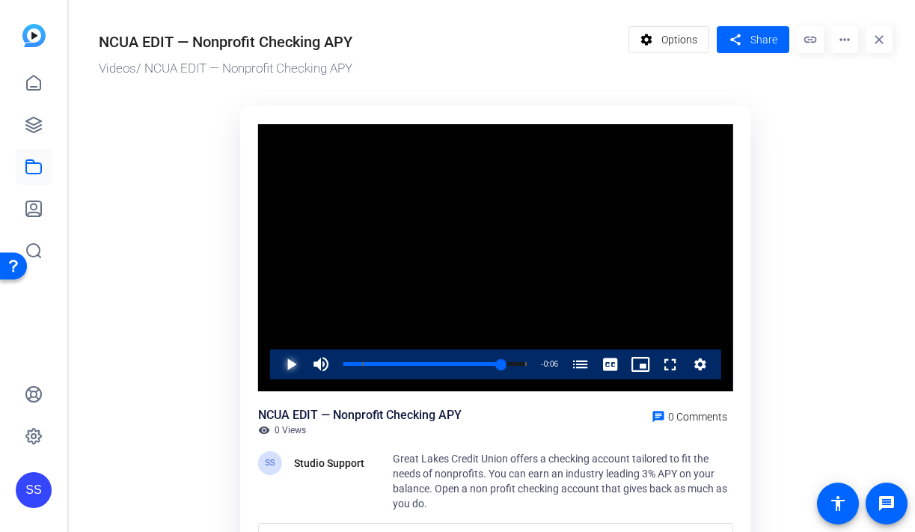
click at [276, 366] on span "Video Player" at bounding box center [276, 364] width 0 height 30
click at [296, 366] on div "Video Player is loading. Play Video Play Mute Current Time 0:42 / Duration 0:48…" at bounding box center [495, 257] width 475 height 267
click at [521, 366] on div "0:48" at bounding box center [434, 364] width 183 height 4
click at [511, 366] on div "Loaded : 100.00% 0:44 0:44 Non-Profit Checking Account (00:05)" at bounding box center [434, 364] width 183 height 4
click at [276, 361] on span "Video Player" at bounding box center [276, 364] width 0 height 30
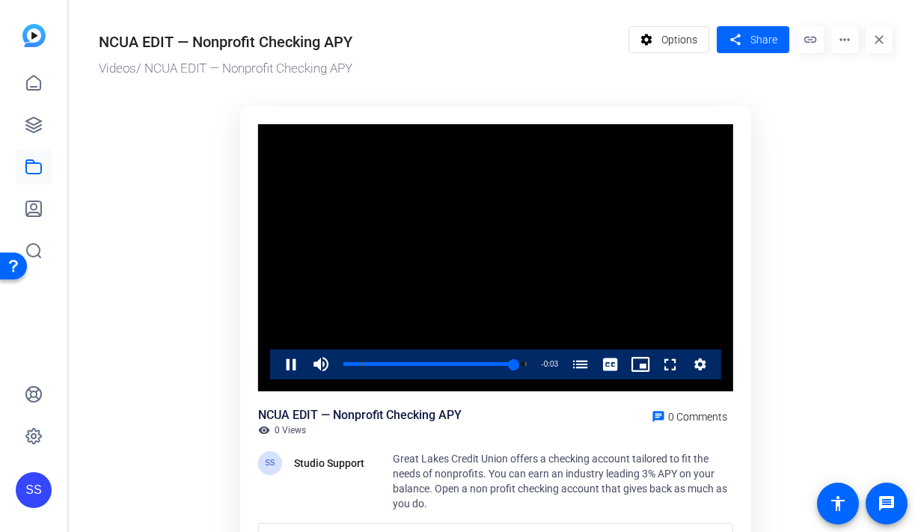
click at [828, 375] on ktd-grid "Video Player is loading. Play Video Pause Mute Current Time 0:45 / Duration 0:4…" at bounding box center [496, 340] width 794 height 486
click at [504, 360] on div "Loaded : 100.00% 0:43 0:48 Non-Profit Checking Account (00:05)" at bounding box center [435, 364] width 198 height 30
click at [504, 362] on div "0:42" at bounding box center [423, 364] width 161 height 4
click at [276, 361] on span "Video Player" at bounding box center [276, 364] width 0 height 30
click at [842, 385] on ktd-grid "Video Player is loading. Play Video Pause Mute 0% Current Time 0:44 / Duration …" at bounding box center [496, 340] width 794 height 486
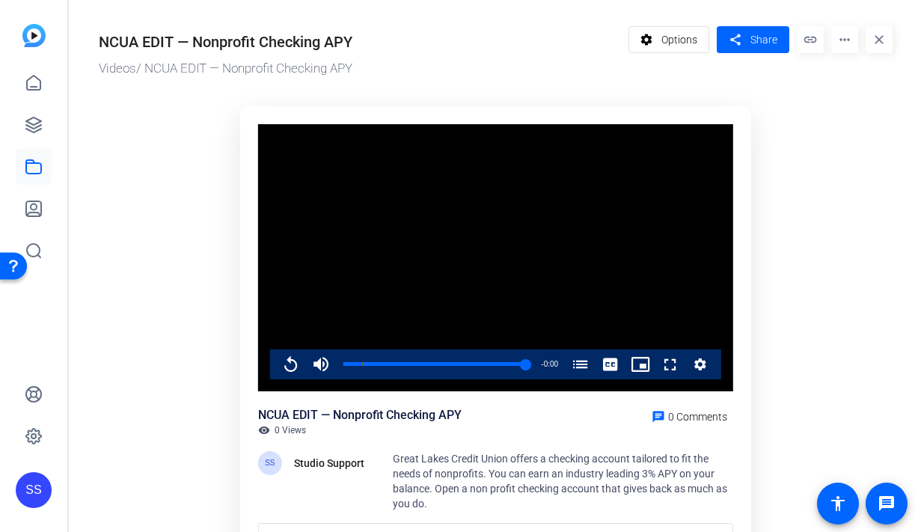
click at [45, 489] on div "SS" at bounding box center [34, 490] width 36 height 36
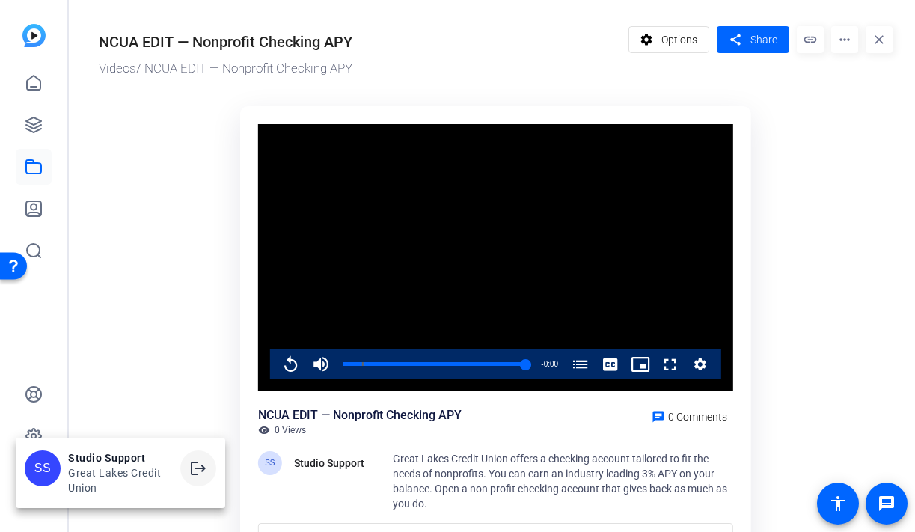
click at [196, 475] on mat-icon "logout" at bounding box center [198, 468] width 18 height 18
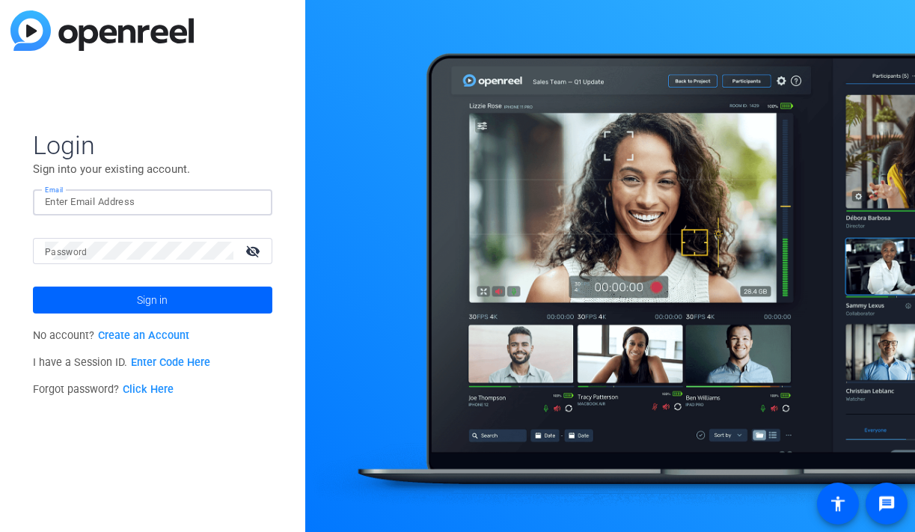
click at [153, 207] on input "Email" at bounding box center [152, 202] width 215 height 18
click at [249, 207] on img at bounding box center [247, 202] width 10 height 18
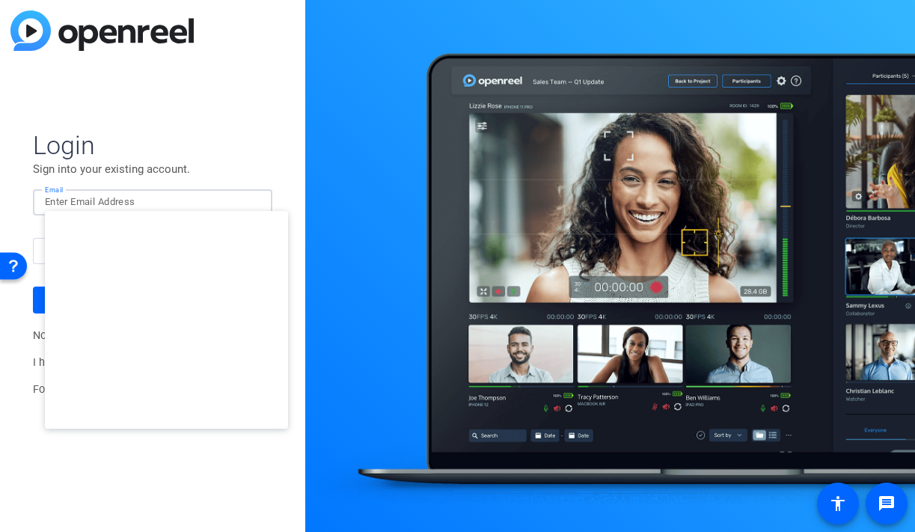
type input "[EMAIL_ADDRESS][DOMAIN_NAME]"
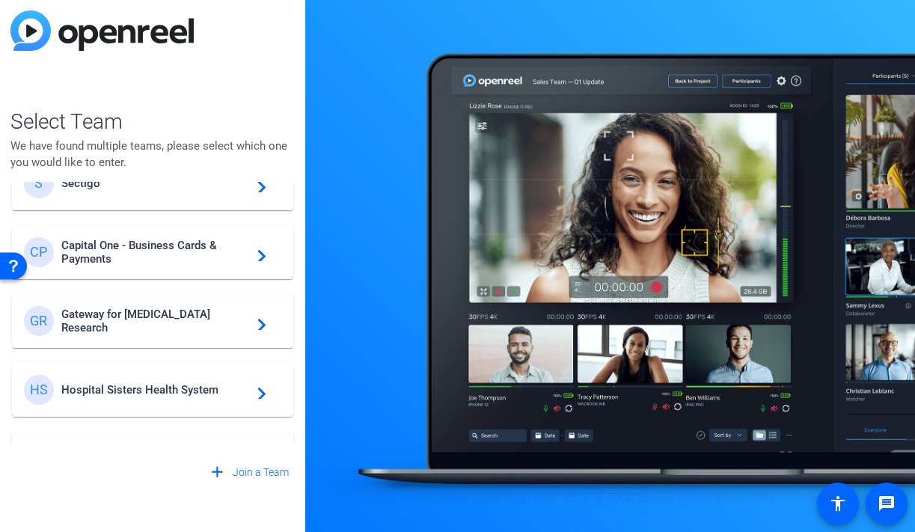
scroll to position [361, 0]
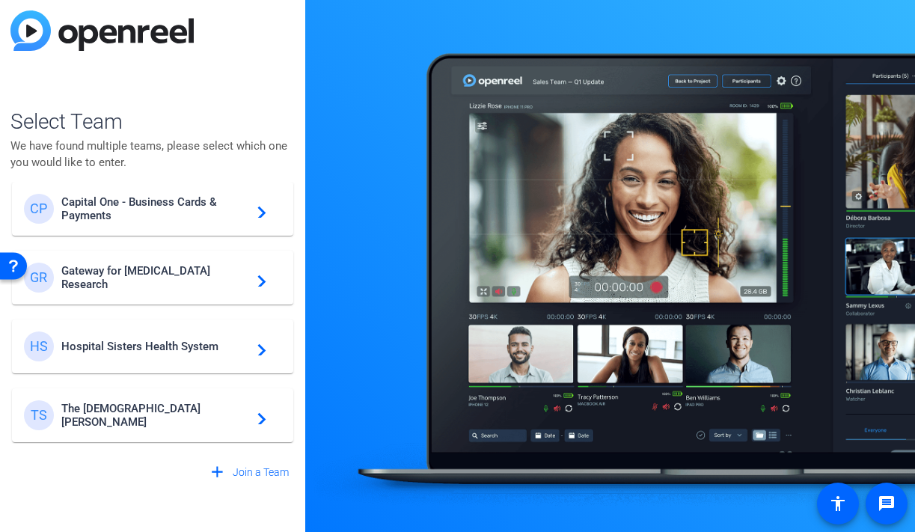
click at [166, 420] on span "The [DEMOGRAPHIC_DATA][PERSON_NAME]" at bounding box center [154, 415] width 187 height 27
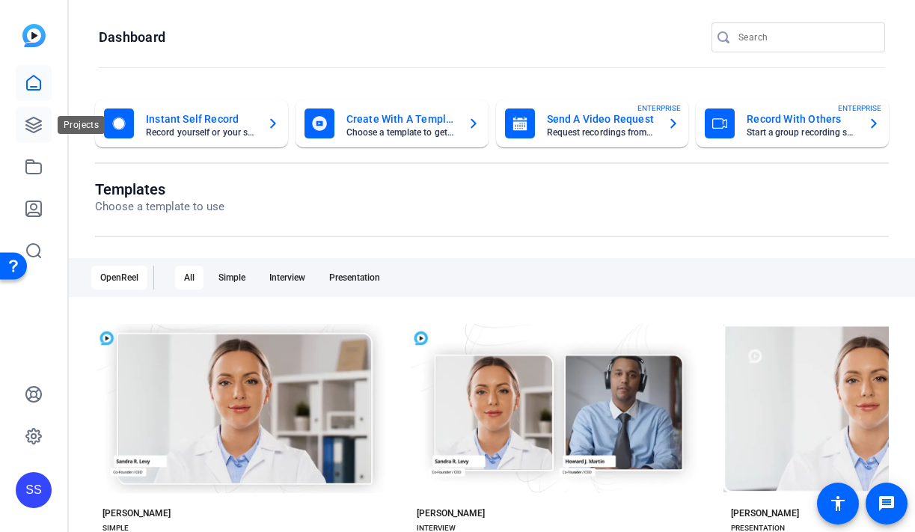
click at [40, 117] on icon at bounding box center [34, 125] width 18 height 18
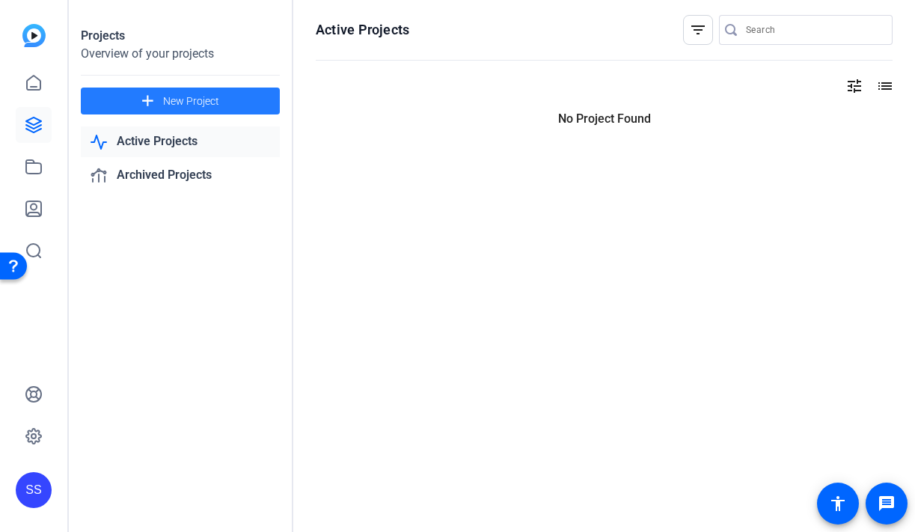
click at [226, 98] on span at bounding box center [180, 101] width 199 height 36
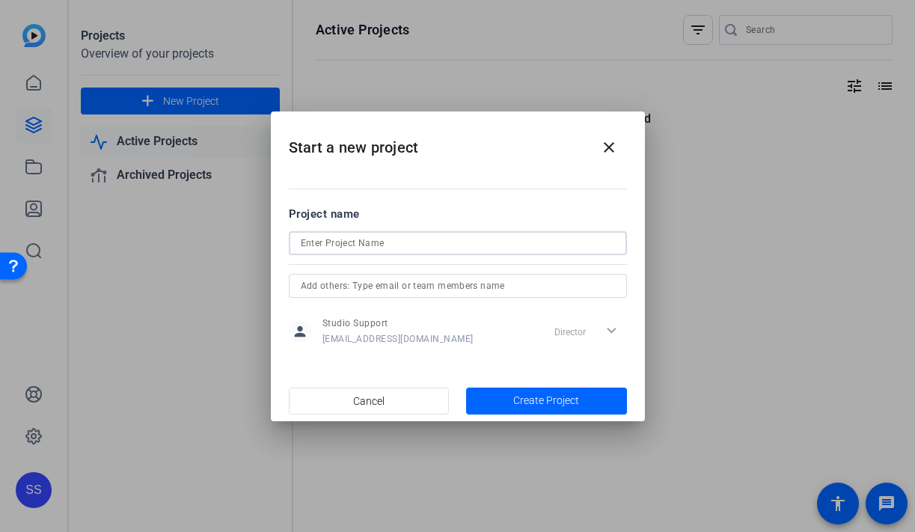
click at [343, 247] on input at bounding box center [458, 243] width 314 height 18
type input "[DATE] Recording"
click at [461, 287] on input "text" at bounding box center [458, 286] width 314 height 18
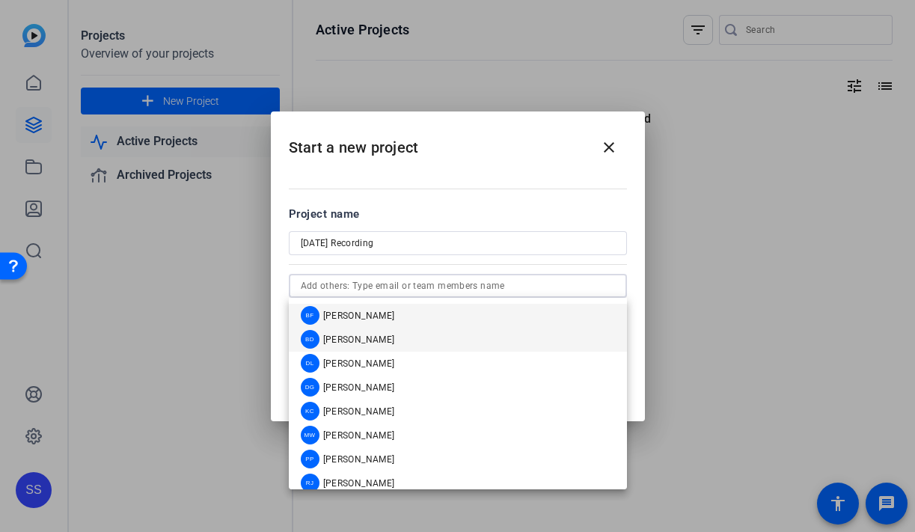
click at [404, 334] on mat-option "[PERSON_NAME]" at bounding box center [458, 340] width 338 height 24
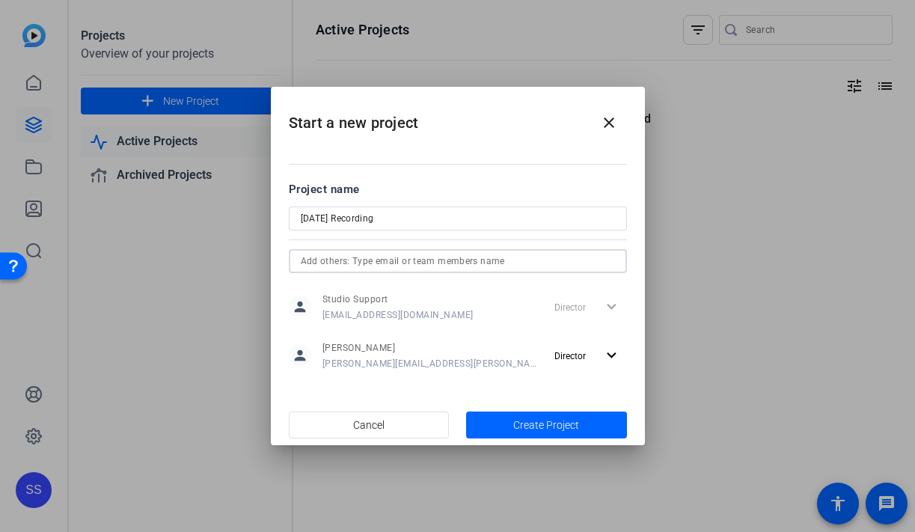
click at [414, 260] on input "text" at bounding box center [458, 261] width 314 height 18
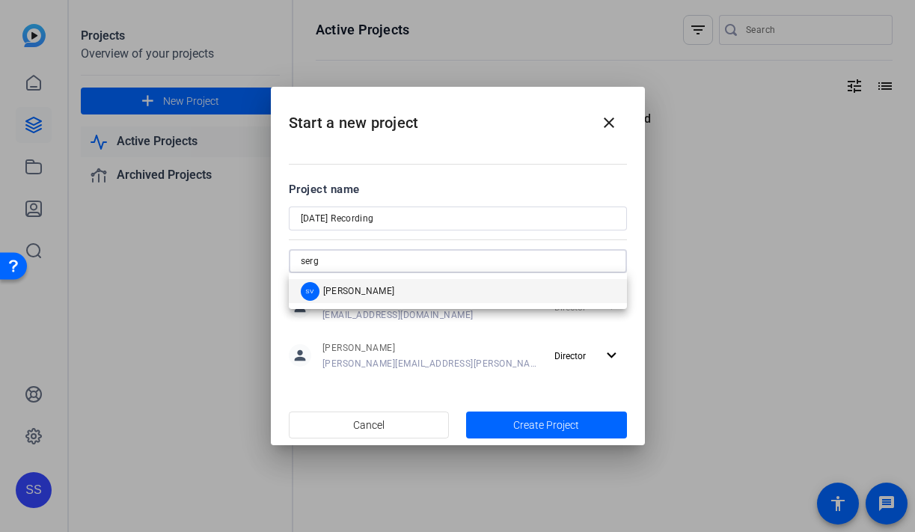
type input "serg"
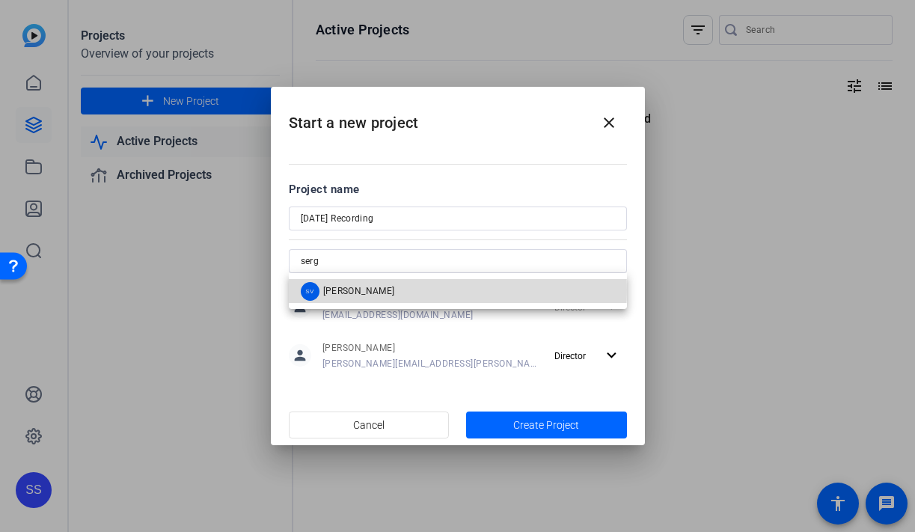
click at [409, 290] on mat-option "SV [PERSON_NAME]" at bounding box center [458, 291] width 338 height 24
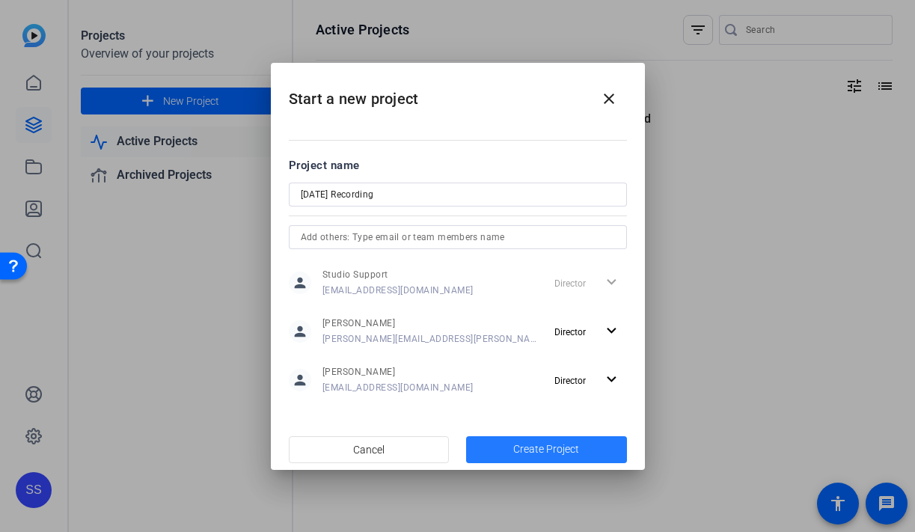
click at [533, 450] on span "Create Project" at bounding box center [546, 449] width 66 height 16
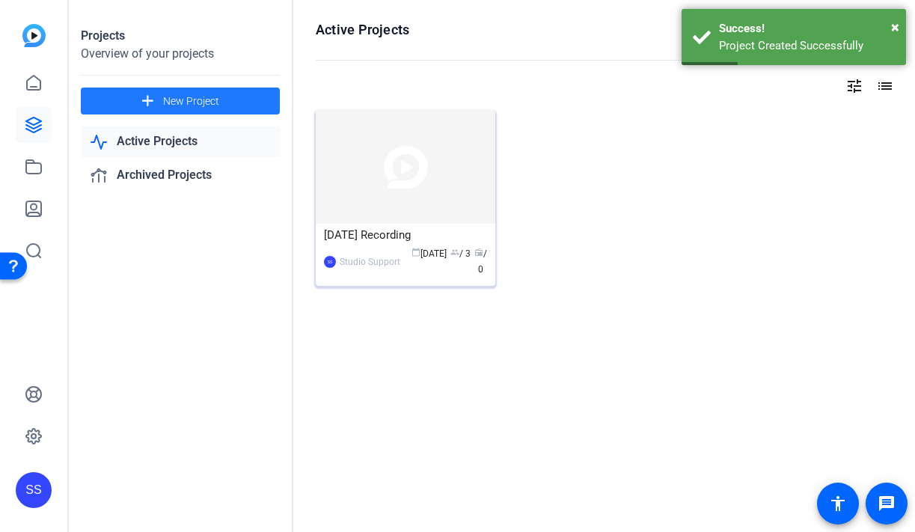
click at [414, 244] on div "[DATE] Recording" at bounding box center [405, 235] width 163 height 22
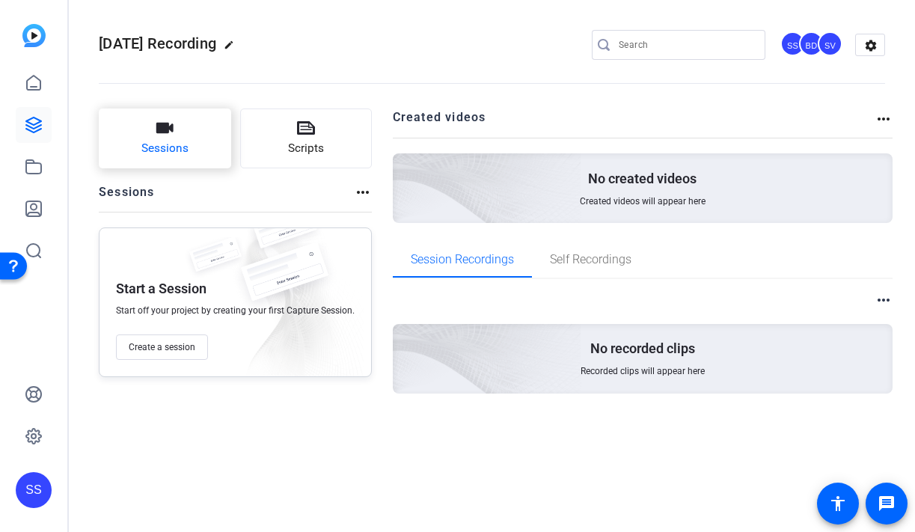
click at [174, 145] on span "Sessions" at bounding box center [164, 148] width 47 height 17
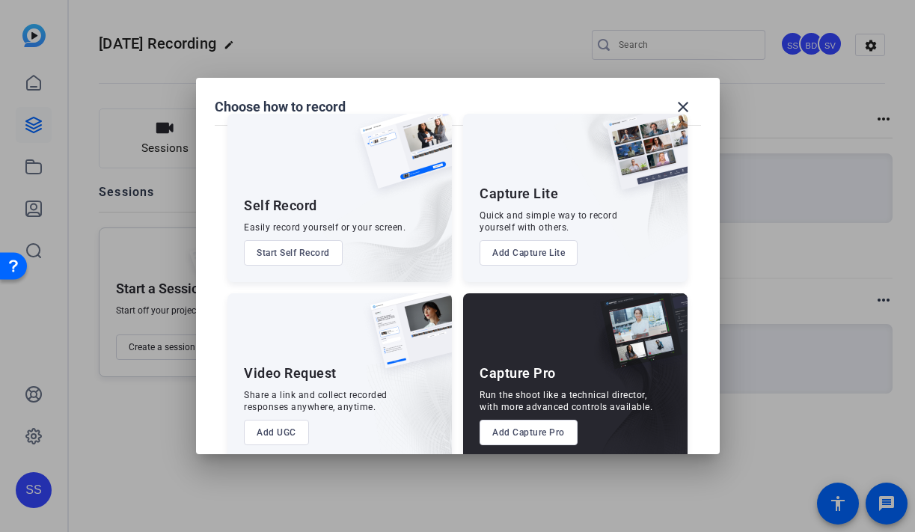
scroll to position [47, 0]
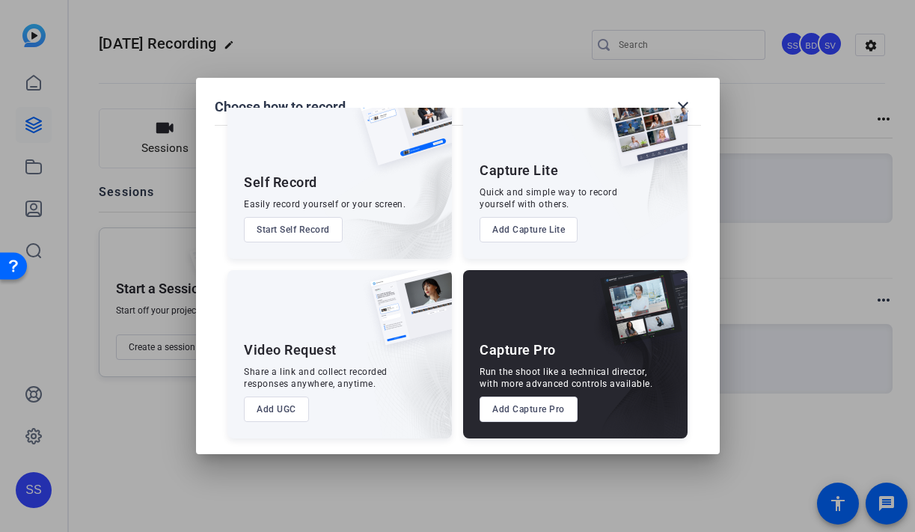
click at [510, 414] on button "Add Capture Pro" at bounding box center [529, 409] width 98 height 25
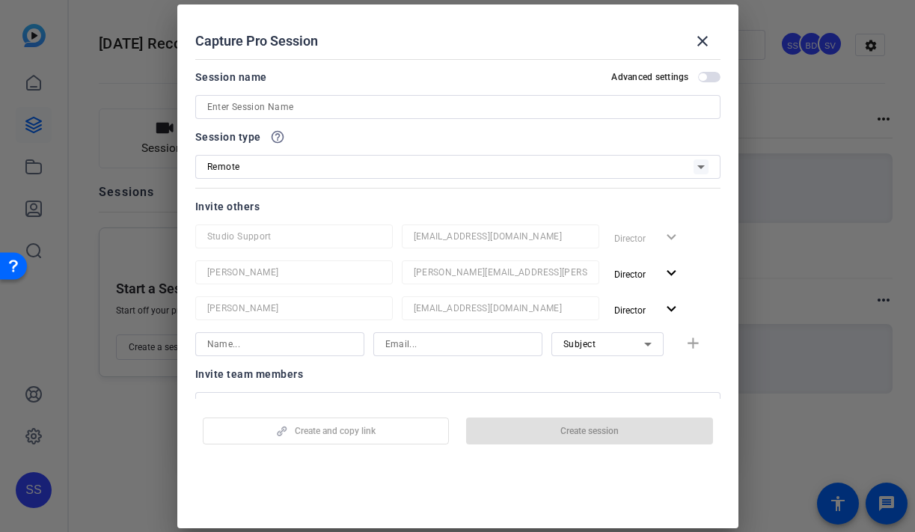
click at [361, 99] on input at bounding box center [457, 107] width 501 height 18
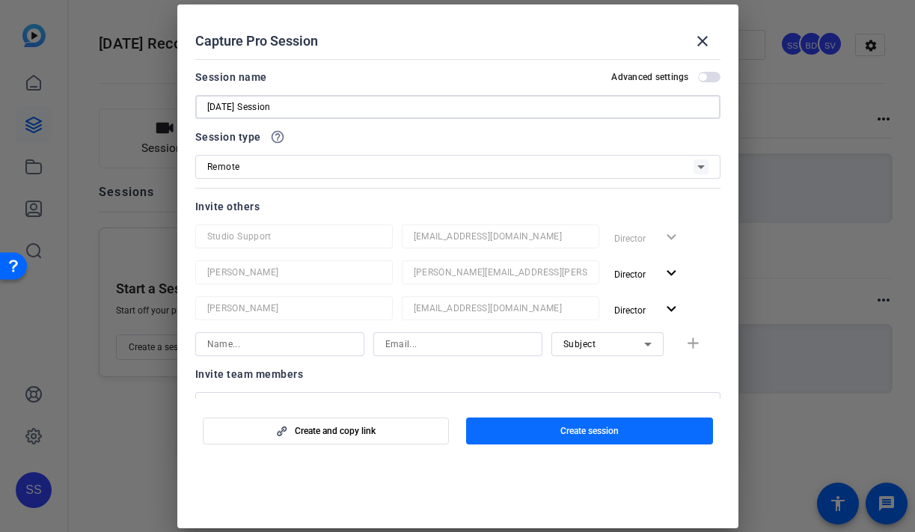
type input "[DATE] Session"
click at [527, 433] on span "button" at bounding box center [589, 431] width 247 height 36
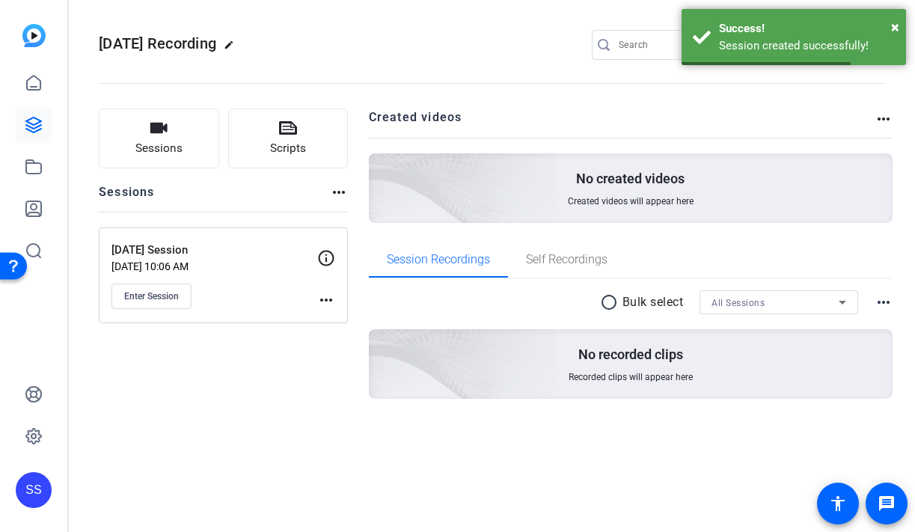
click at [323, 295] on mat-icon "more_horiz" at bounding box center [326, 300] width 18 height 18
click at [344, 319] on span "Edit Session" at bounding box center [363, 322] width 68 height 18
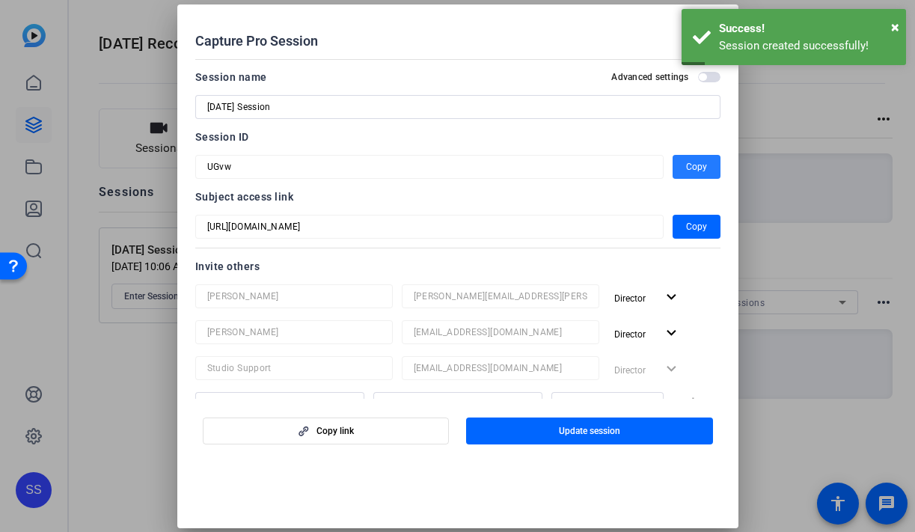
click at [699, 171] on span "Copy" at bounding box center [696, 167] width 21 height 18
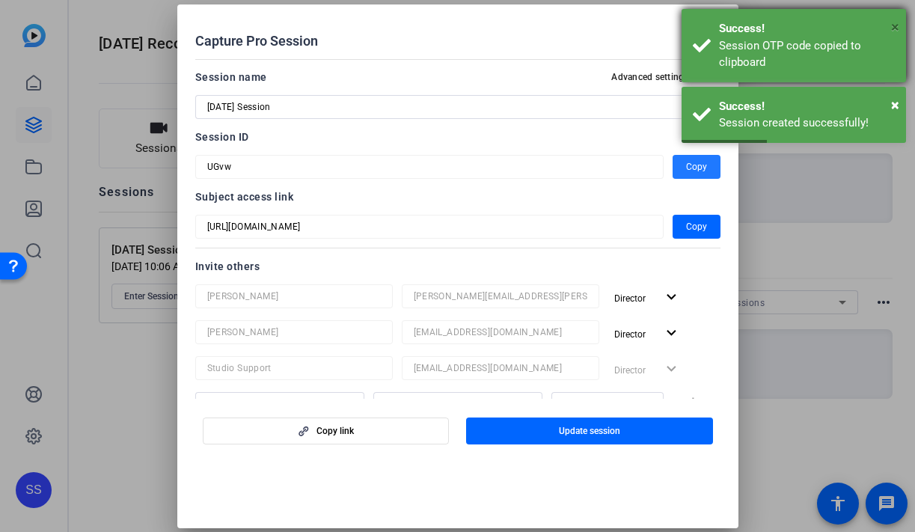
click at [893, 28] on span "×" at bounding box center [895, 27] width 8 height 18
